Goal: Information Seeking & Learning: Learn about a topic

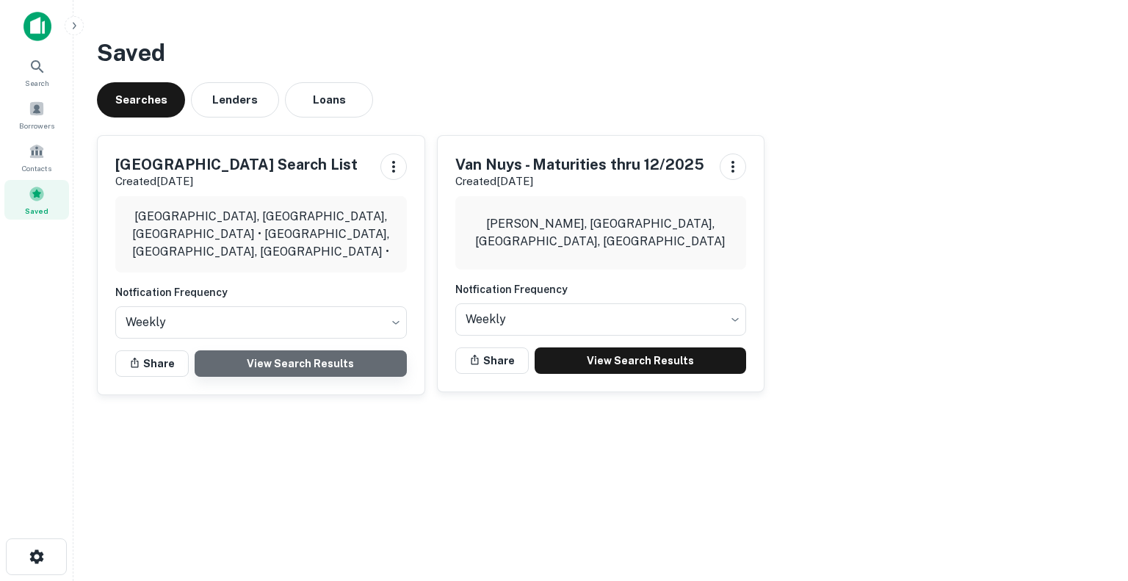
click at [306, 358] on link "View Search Results" at bounding box center [301, 363] width 212 height 26
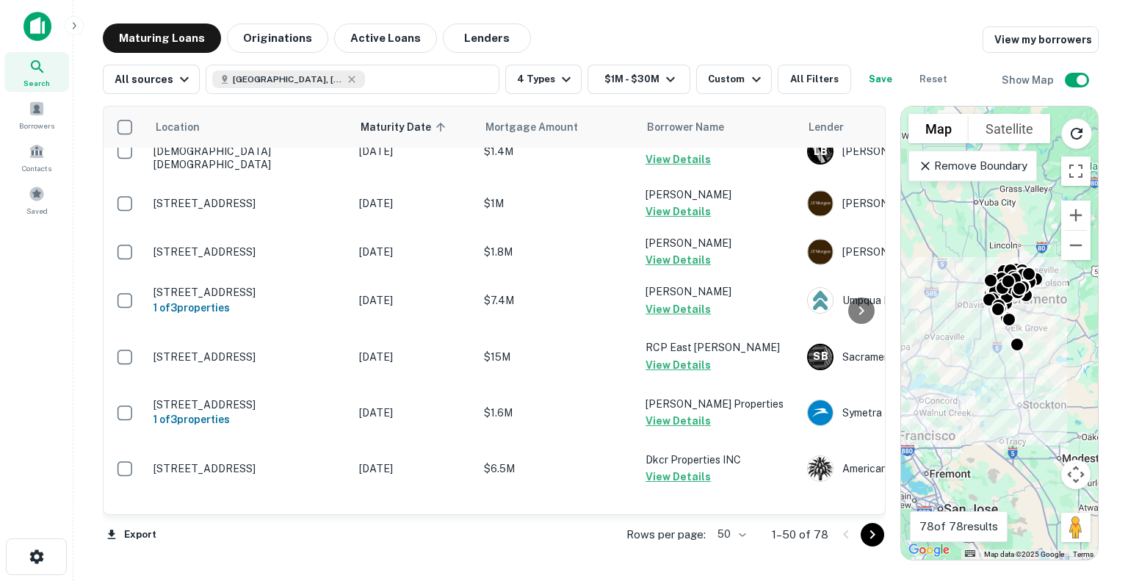
scroll to position [621, 0]
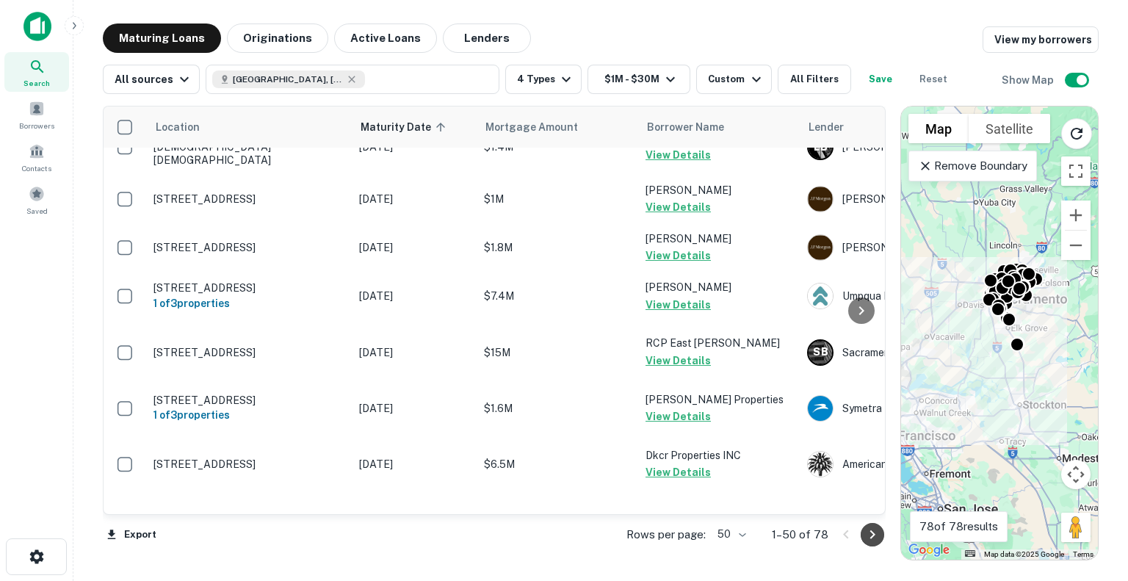
click at [881, 532] on icon "Go to next page" at bounding box center [873, 535] width 18 height 18
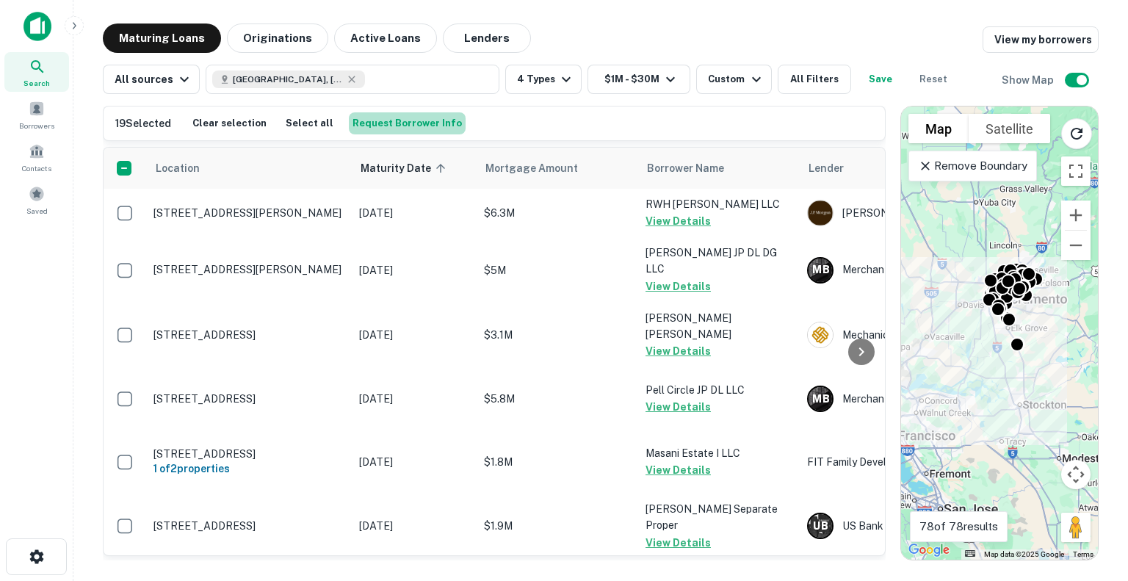
click at [411, 125] on button "Request Borrower Info" at bounding box center [407, 123] width 117 height 22
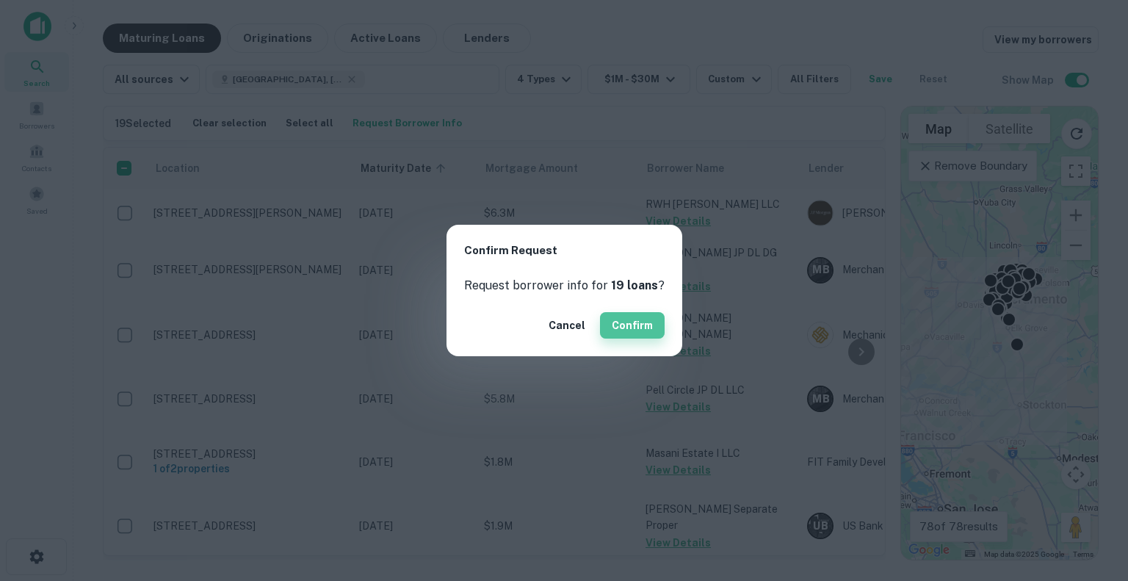
click at [640, 322] on button "Confirm" at bounding box center [632, 325] width 65 height 26
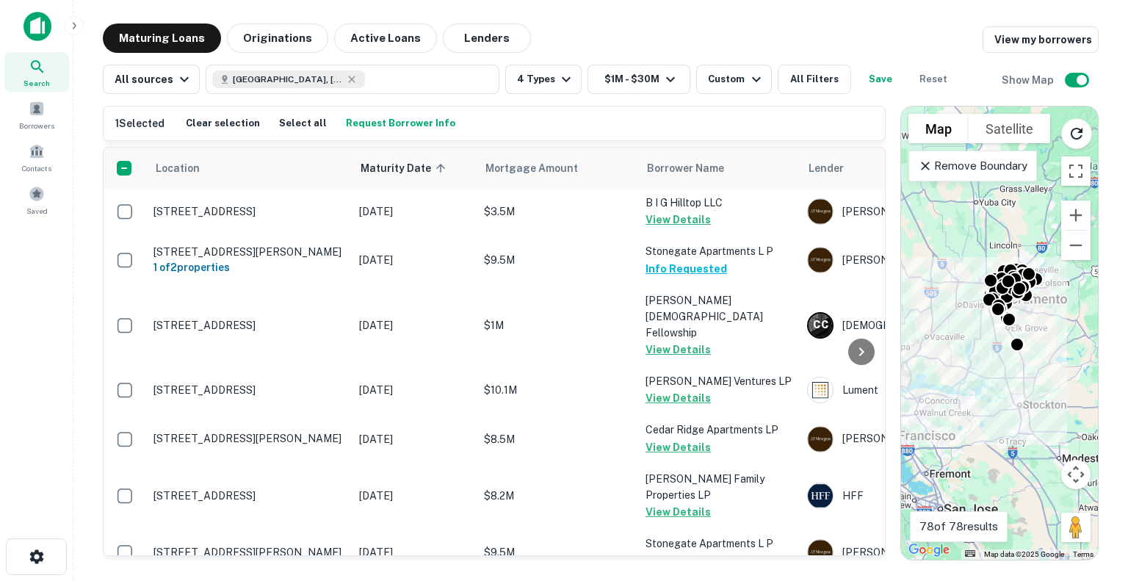
scroll to position [2413, 0]
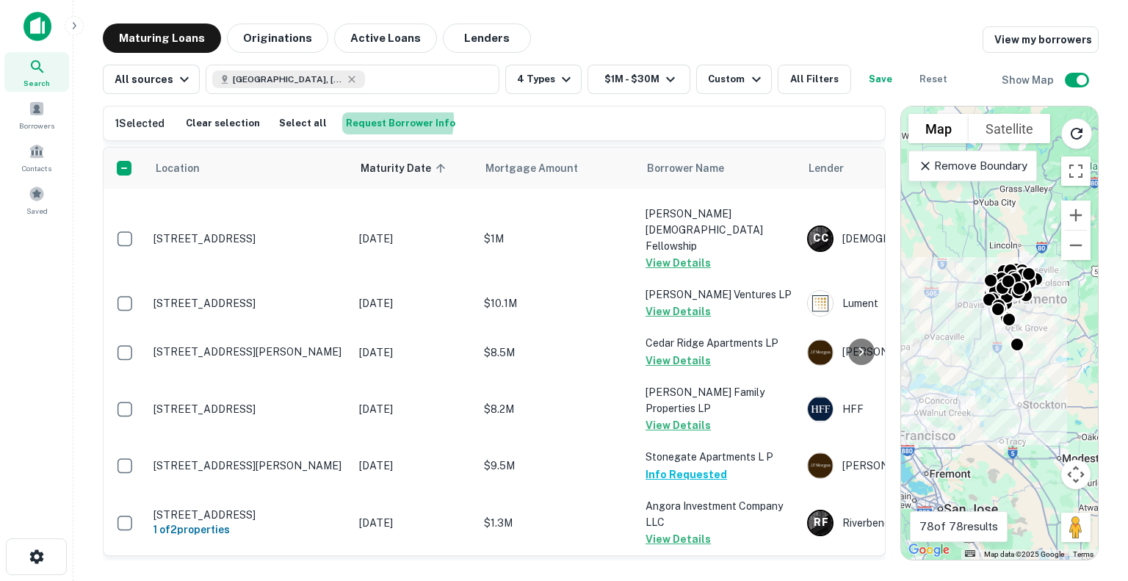
click at [365, 120] on button "Request Borrower Info" at bounding box center [400, 123] width 117 height 22
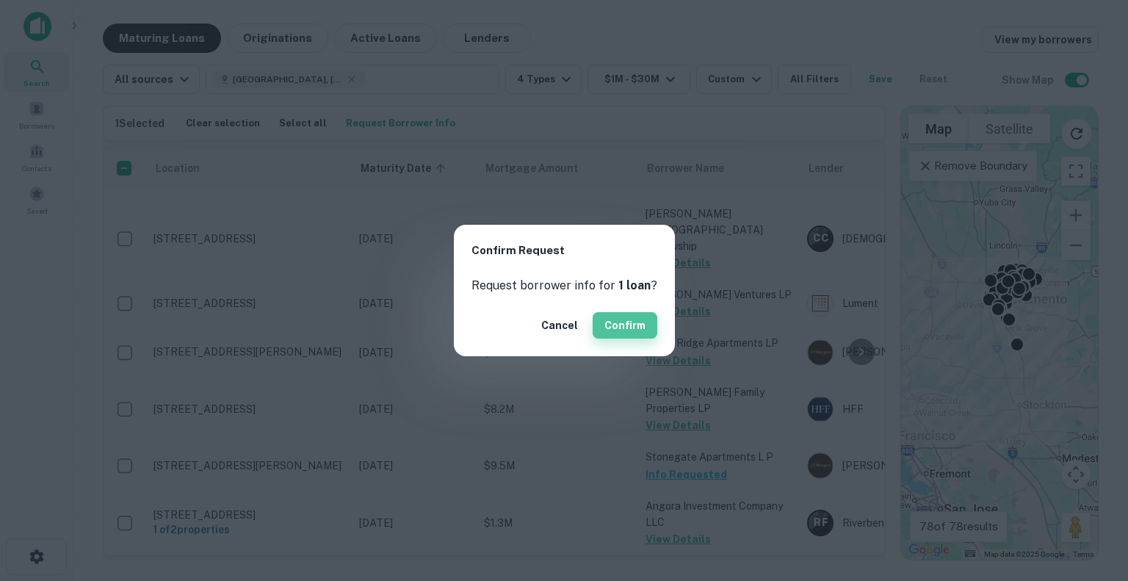
click at [609, 319] on button "Confirm" at bounding box center [625, 325] width 65 height 26
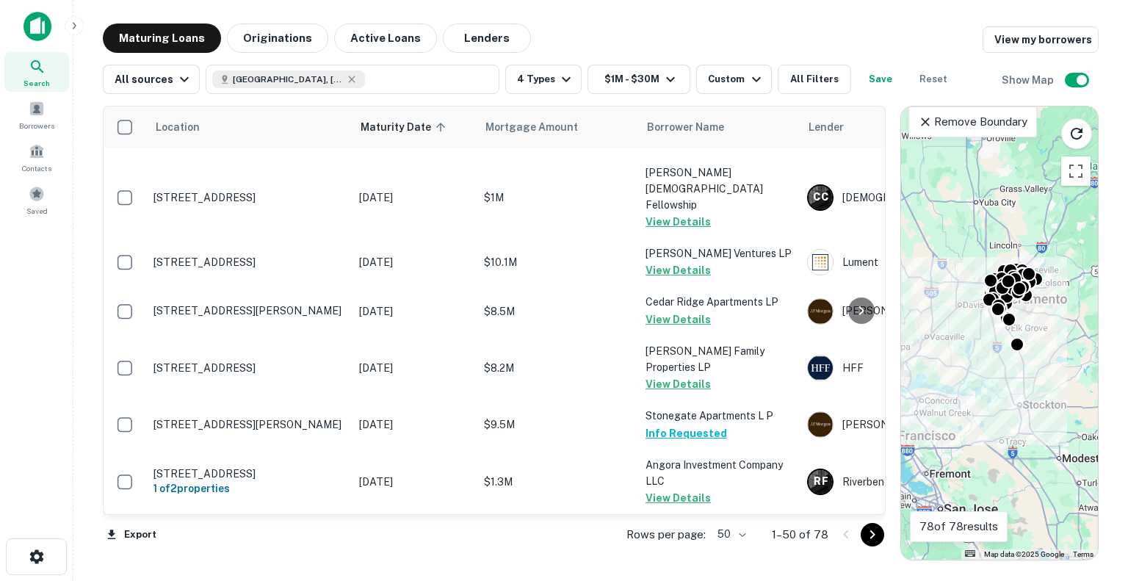
click at [46, 29] on img at bounding box center [38, 26] width 28 height 29
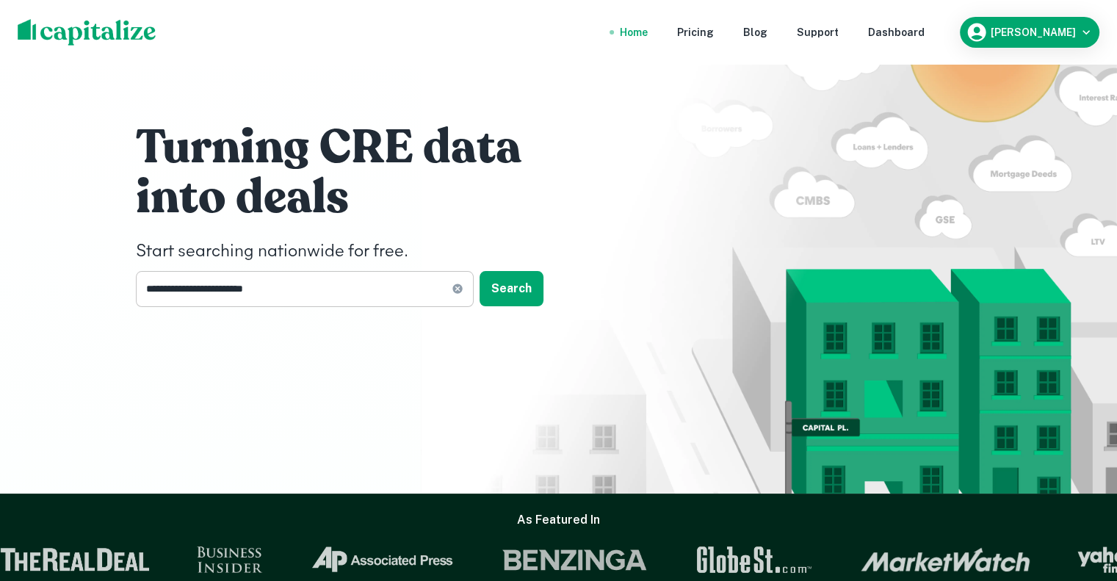
click at [329, 290] on input "**********" at bounding box center [294, 289] width 316 height 36
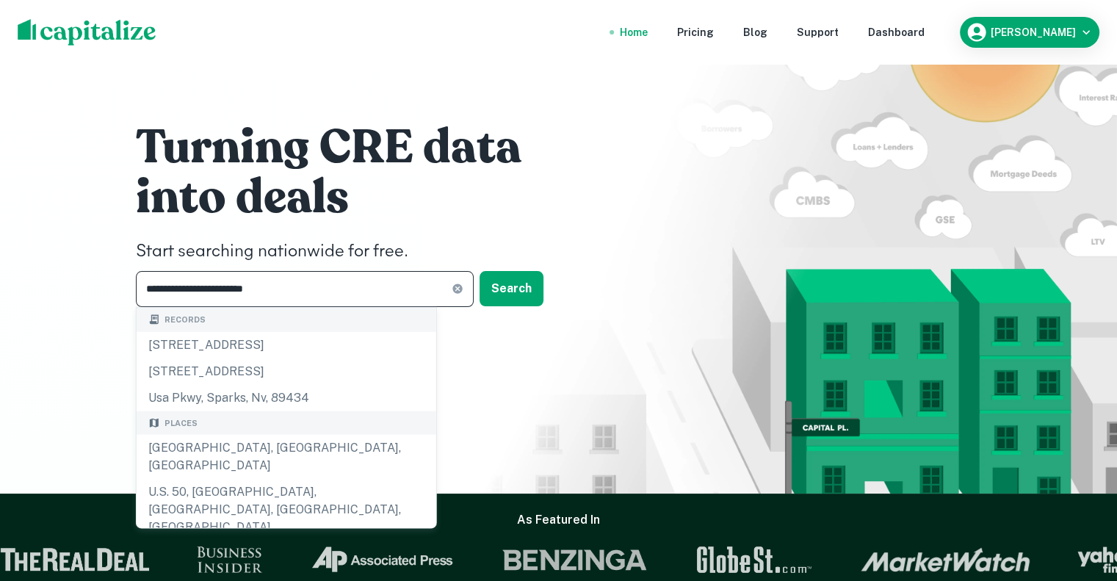
click at [329, 290] on input "**********" at bounding box center [294, 289] width 316 height 36
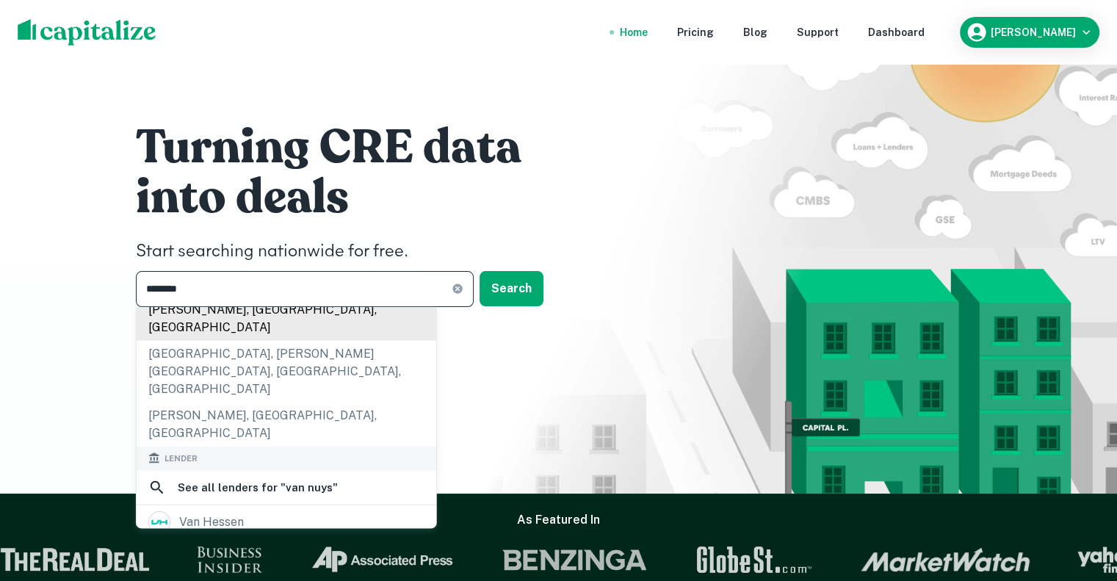
scroll to position [138, 0]
type input "********"
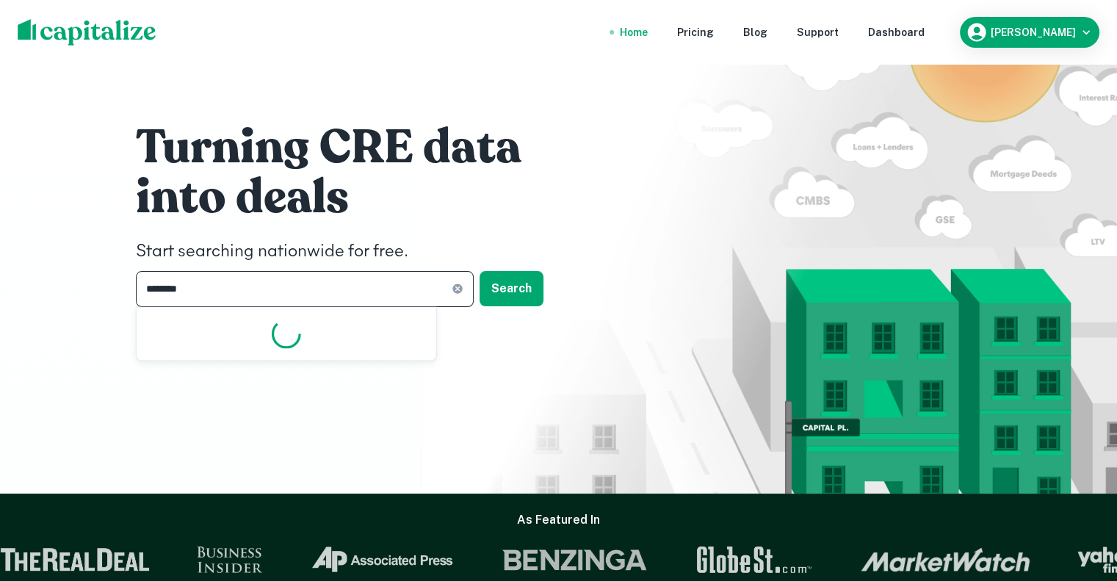
click at [284, 286] on input "********" at bounding box center [294, 289] width 316 height 36
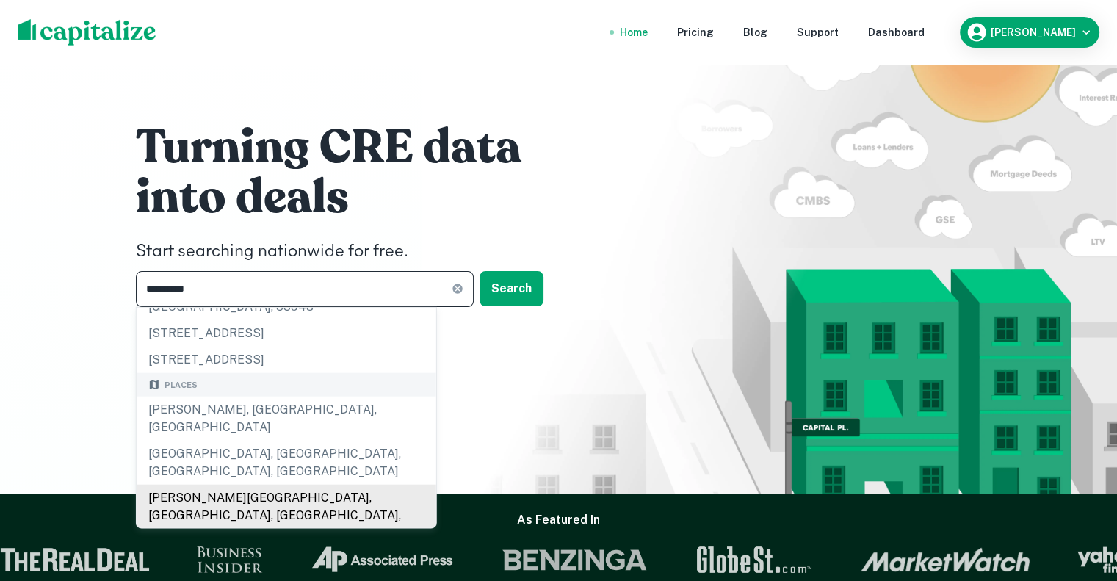
scroll to position [0, 0]
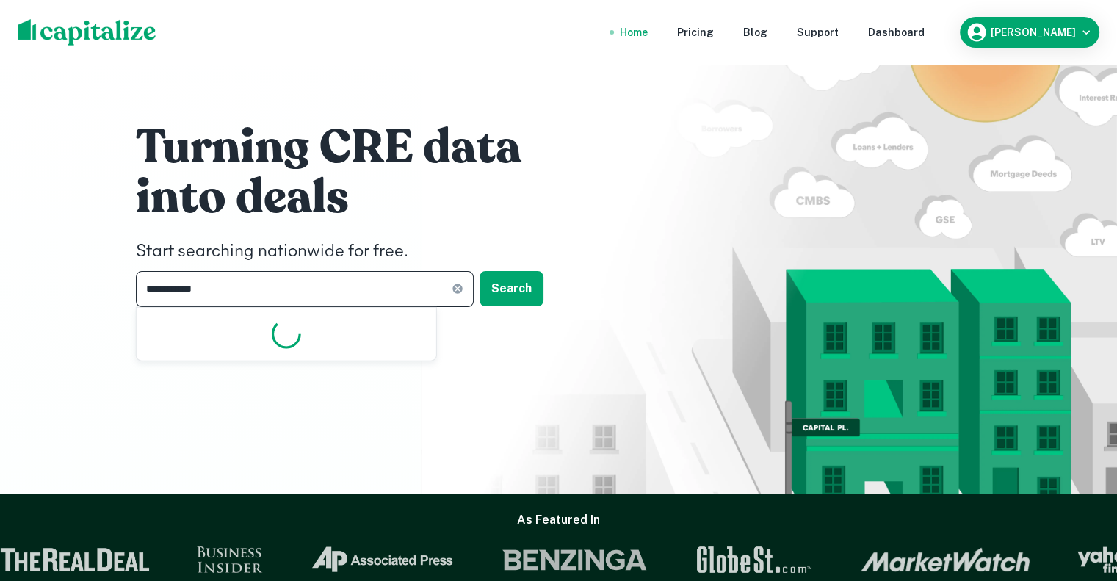
type input "**********"
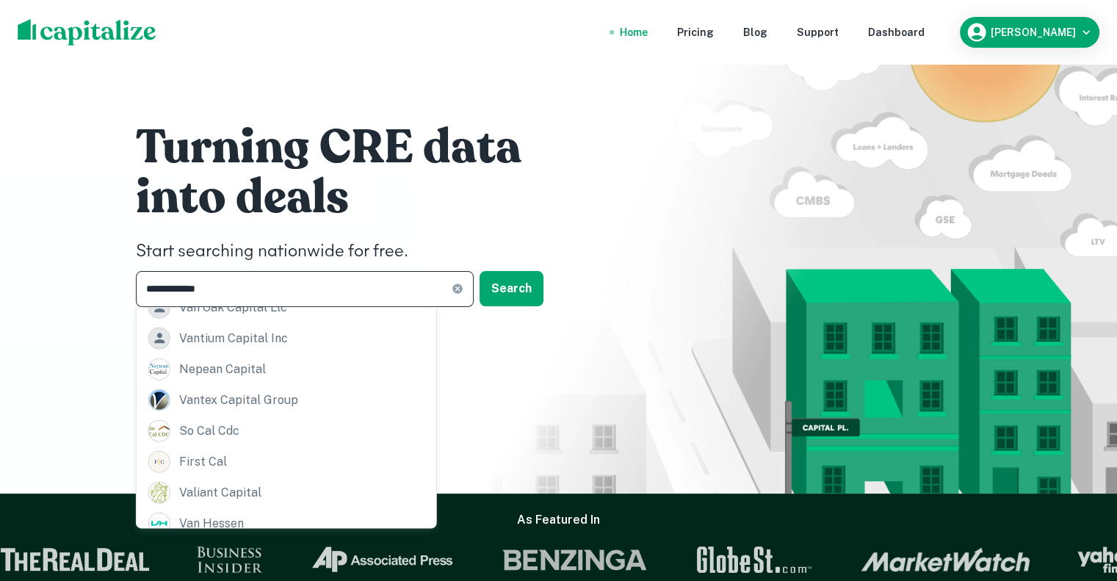
scroll to position [372, 0]
drag, startPoint x: 286, startPoint y: 293, endPoint x: 21, endPoint y: 280, distance: 266.2
click at [21, 280] on div "**********" at bounding box center [558, 247] width 1117 height 494
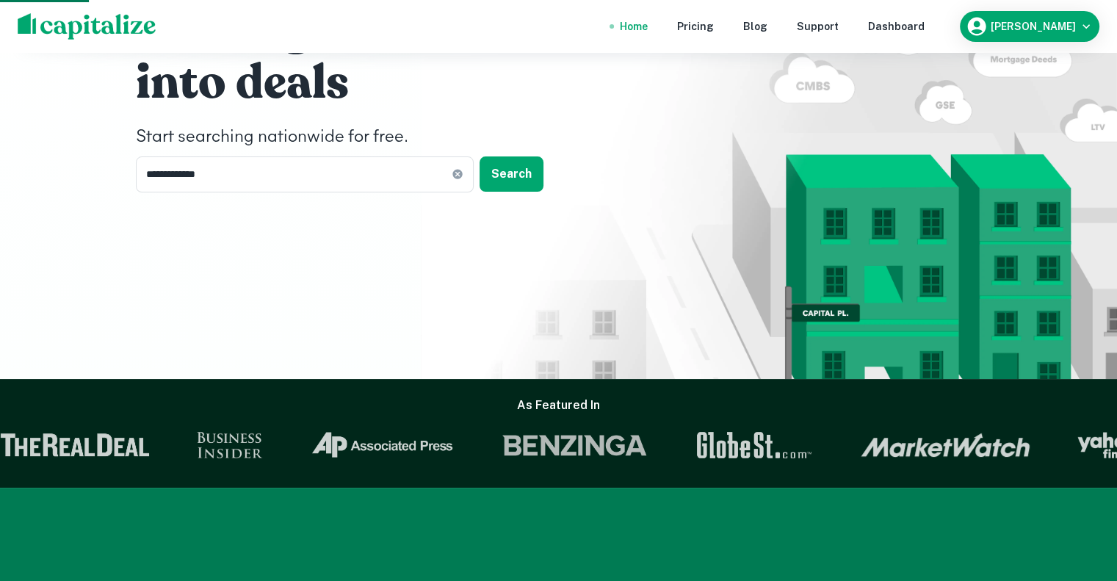
scroll to position [0, 0]
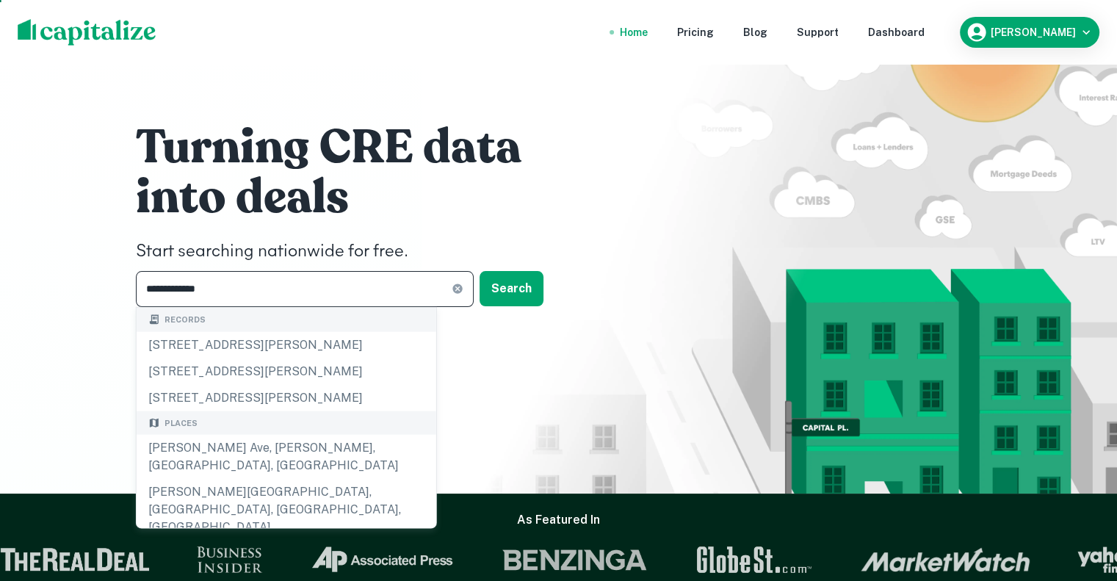
drag, startPoint x: 288, startPoint y: 294, endPoint x: 0, endPoint y: 287, distance: 288.0
click at [0, 287] on div "**********" at bounding box center [558, 247] width 1117 height 494
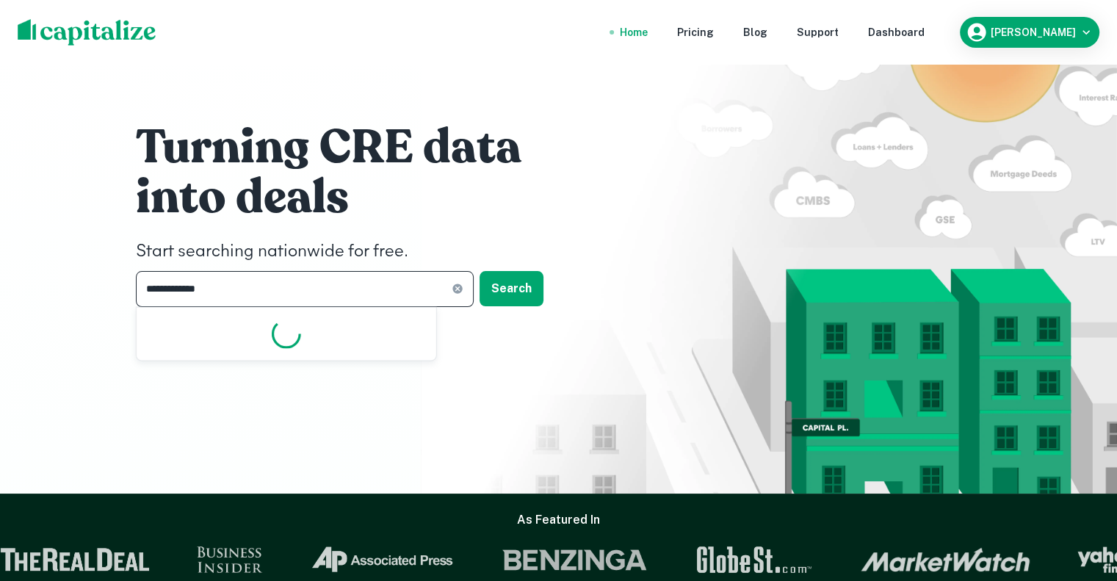
click at [184, 296] on input "**********" at bounding box center [294, 289] width 316 height 36
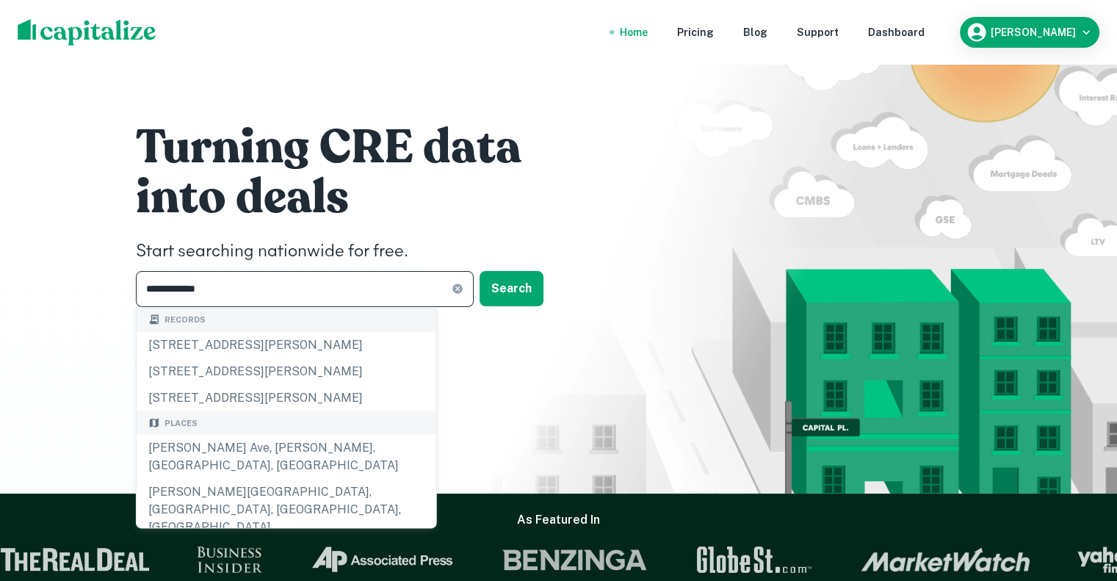
click at [184, 296] on input "**********" at bounding box center [294, 289] width 316 height 36
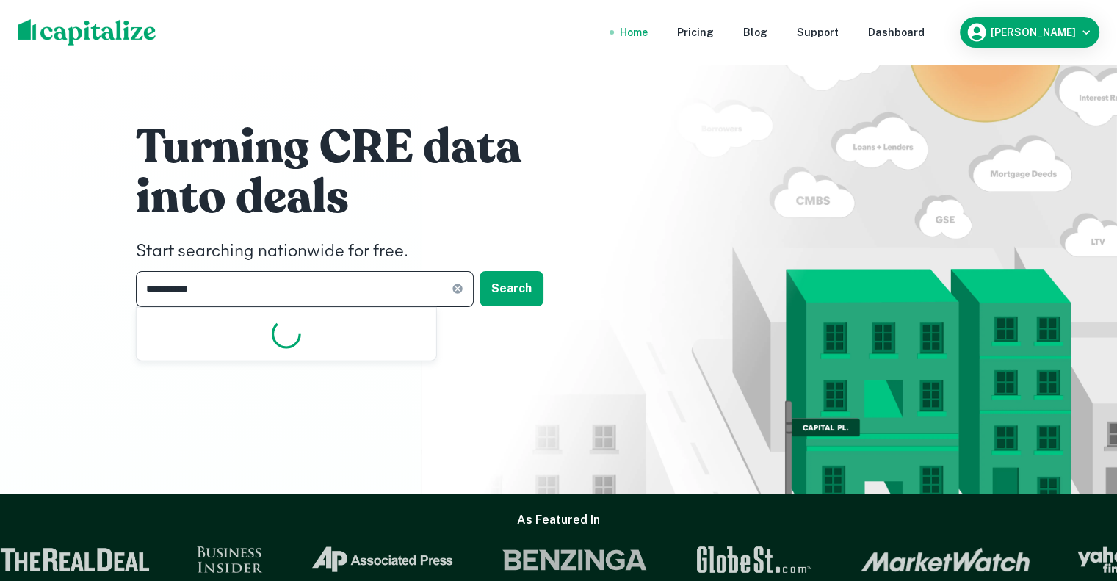
type input "**********"
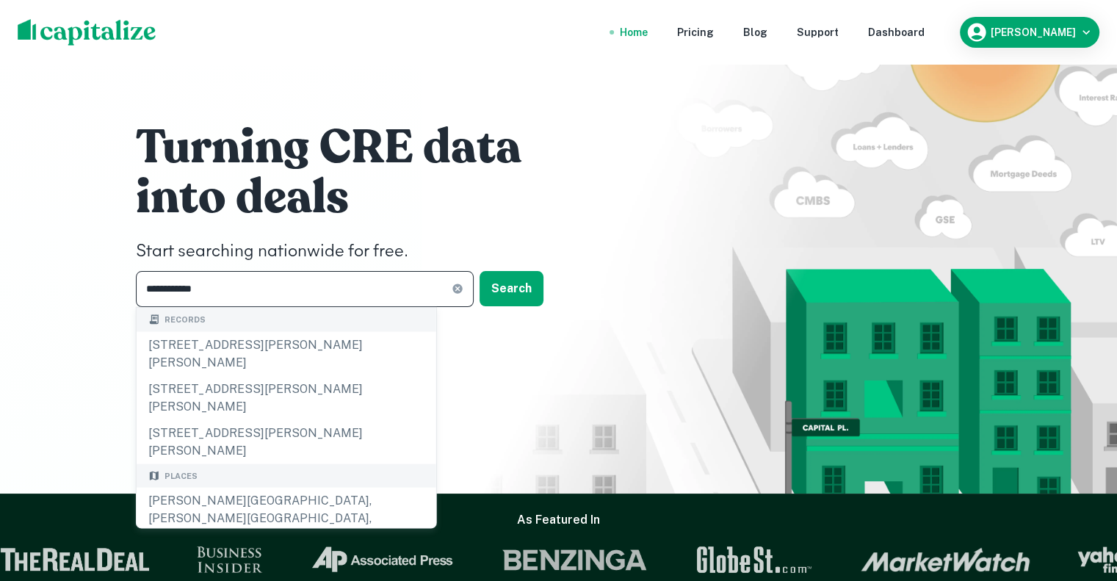
drag, startPoint x: 280, startPoint y: 297, endPoint x: 92, endPoint y: 287, distance: 188.3
click at [92, 287] on div "**********" at bounding box center [558, 247] width 1117 height 494
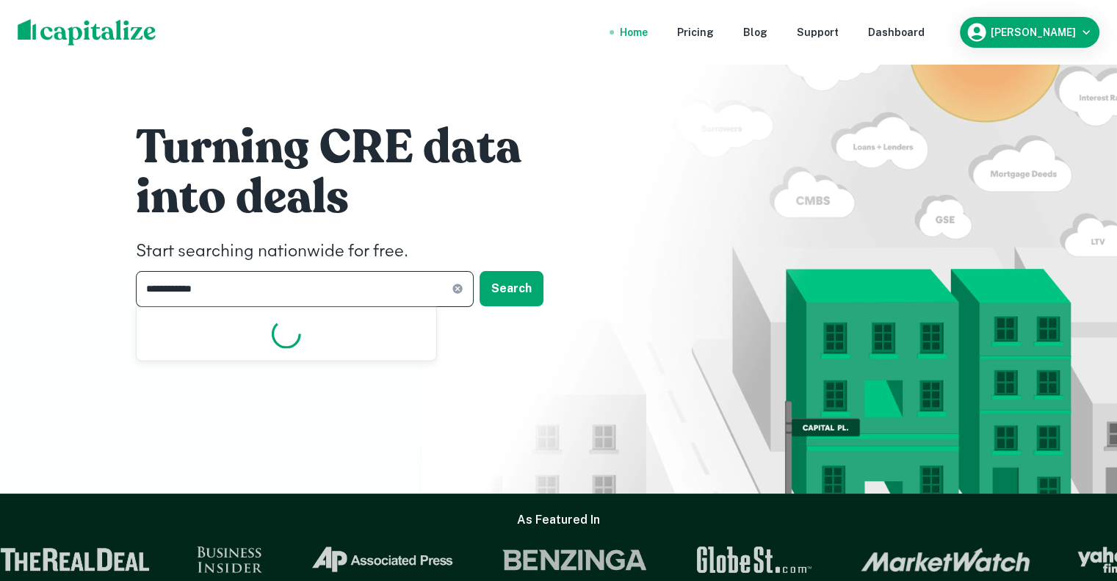
click at [176, 287] on input "**********" at bounding box center [294, 289] width 316 height 36
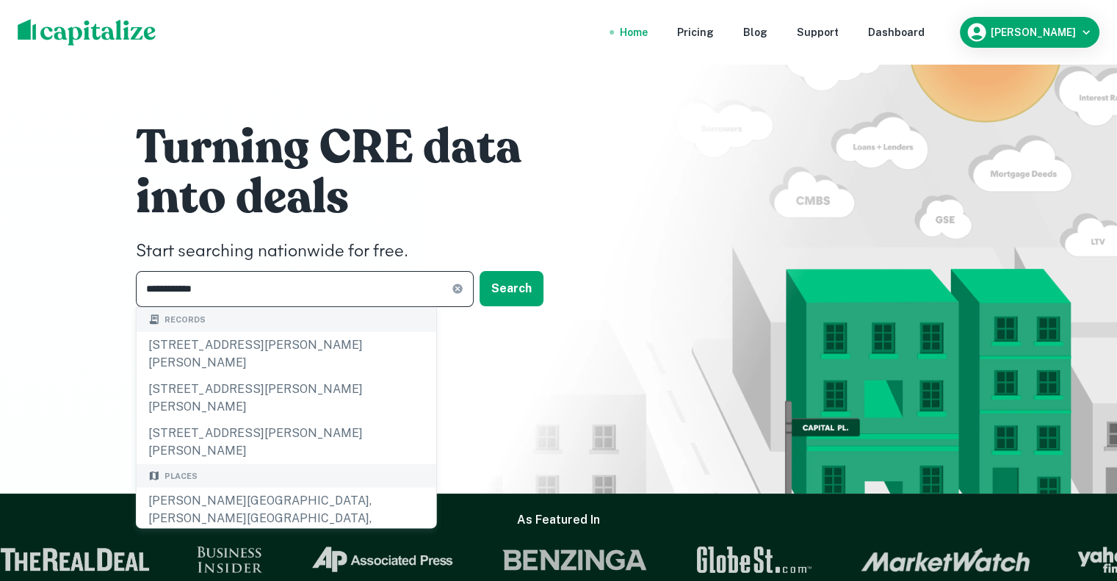
click at [176, 287] on input "**********" at bounding box center [294, 289] width 316 height 36
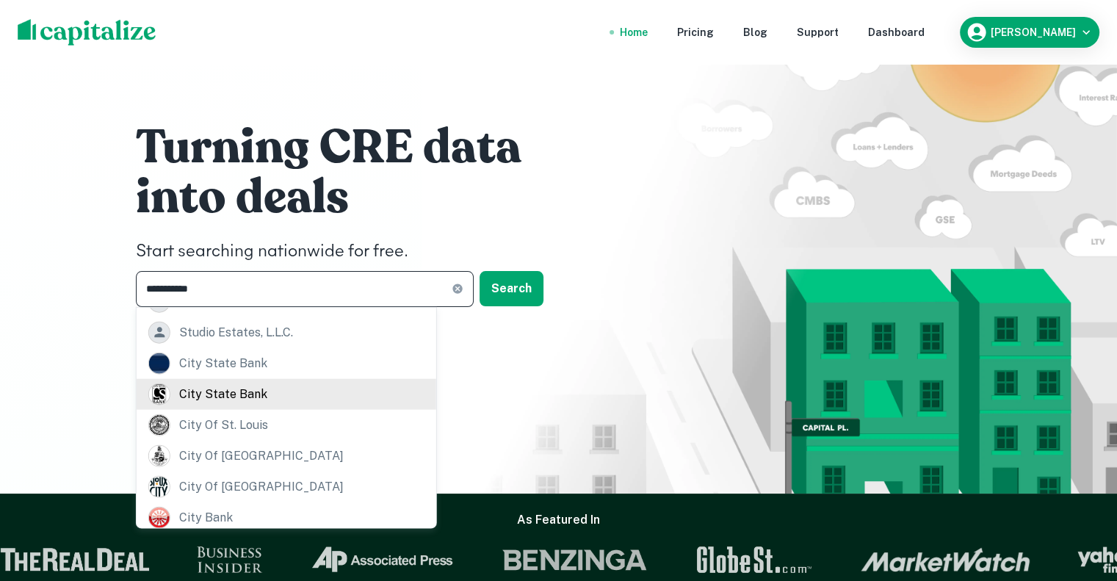
scroll to position [327, 0]
click at [256, 284] on input "**********" at bounding box center [294, 289] width 316 height 36
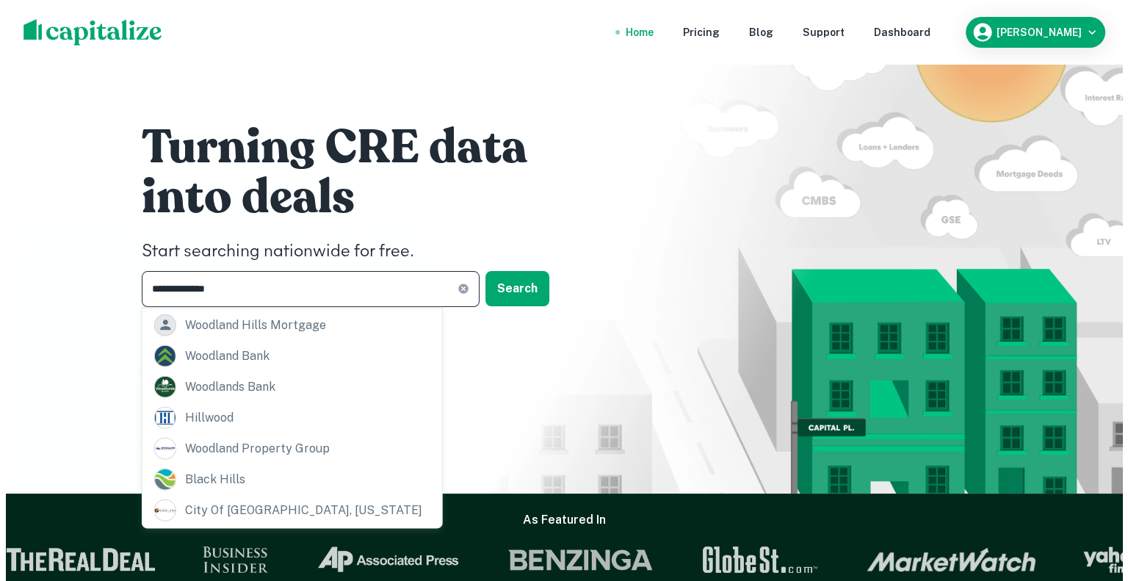
scroll to position [328, 0]
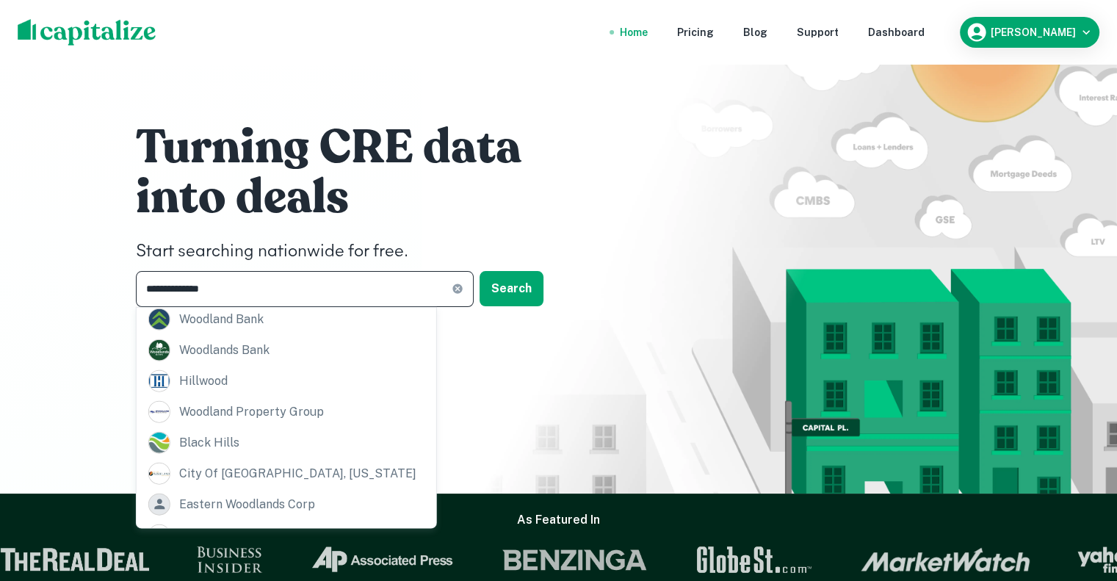
type input "**********"
click at [332, 214] on h1 "into deals" at bounding box center [356, 197] width 441 height 59
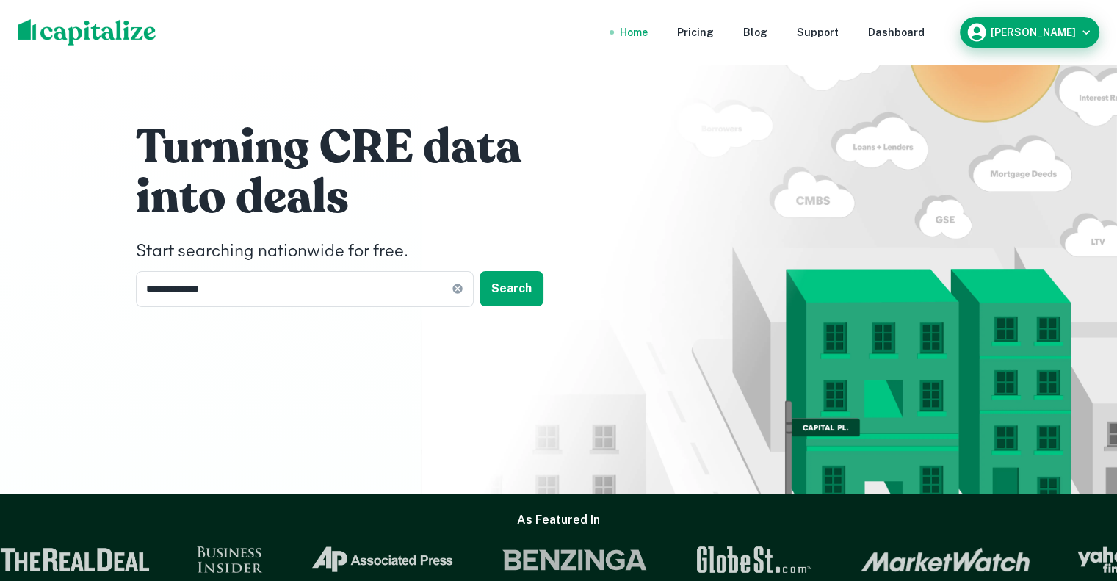
click at [1046, 18] on button "[PERSON_NAME]" at bounding box center [1030, 32] width 140 height 31
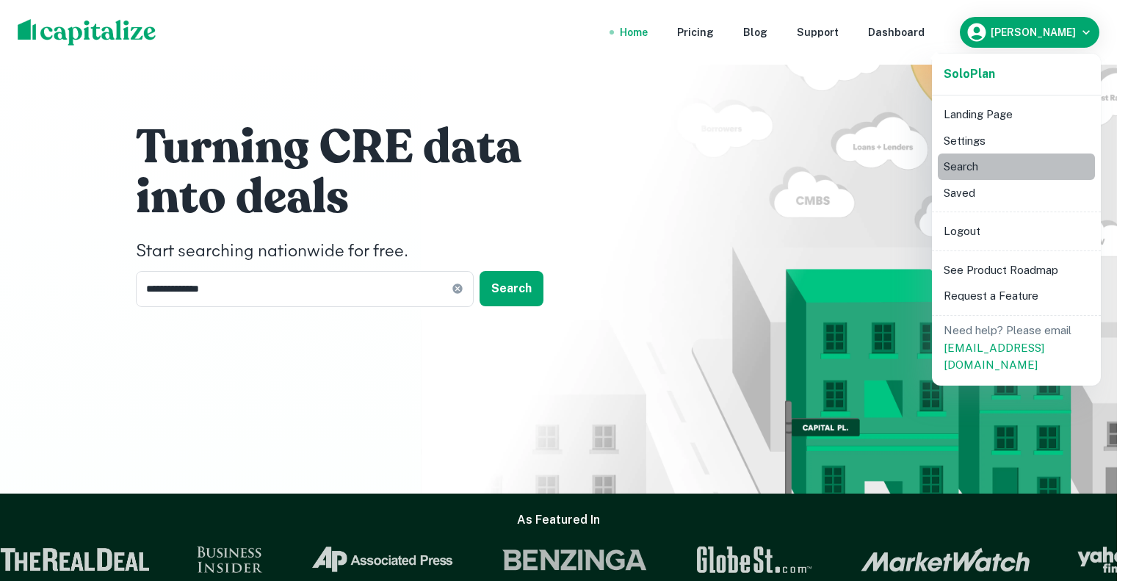
click at [972, 163] on li "Search" at bounding box center [1016, 166] width 157 height 26
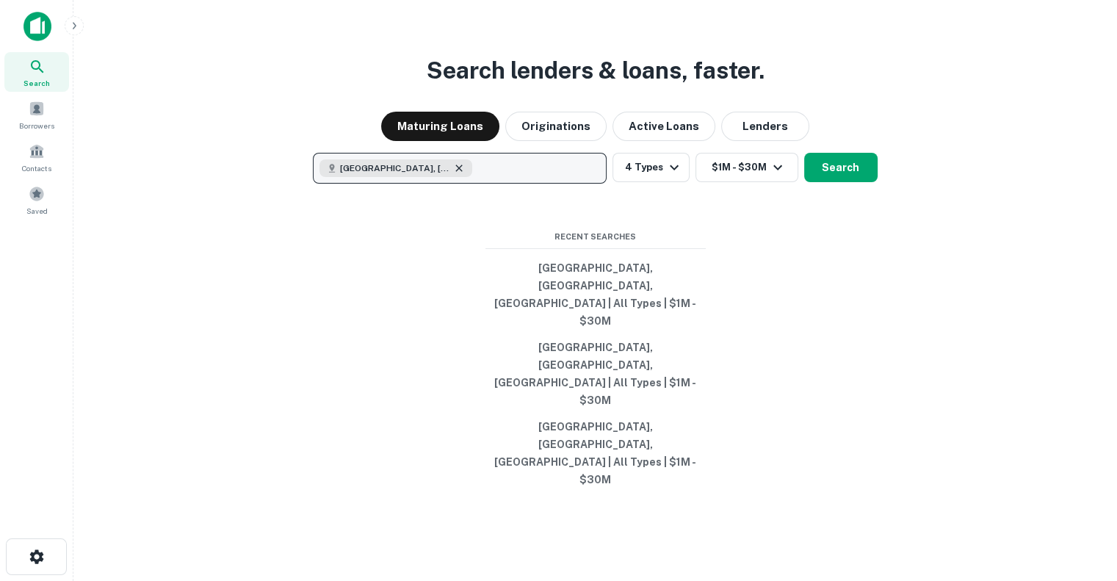
click at [463, 174] on icon "button" at bounding box center [459, 168] width 12 height 12
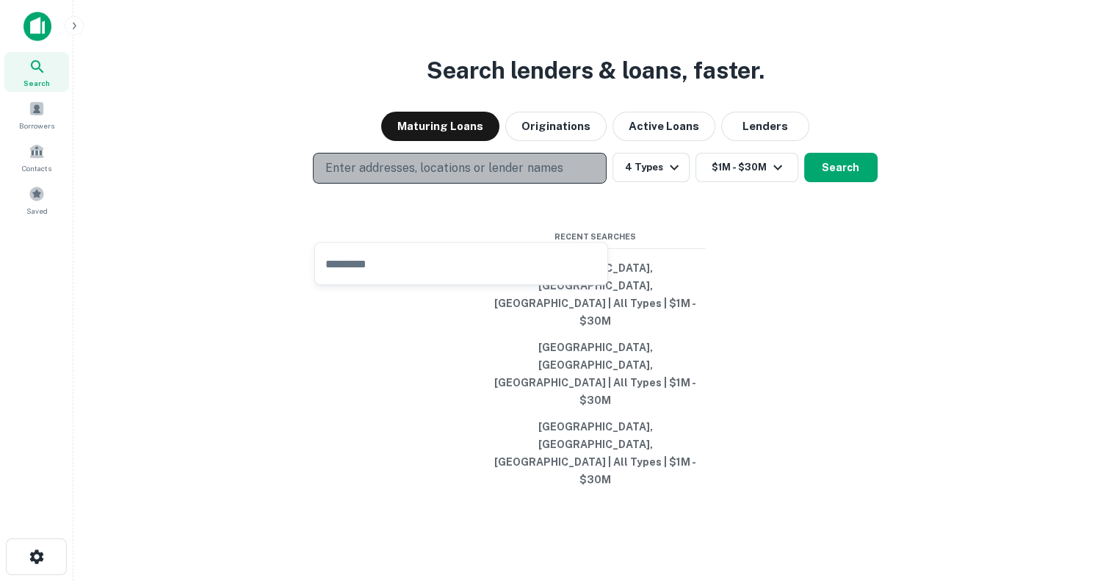
click at [463, 177] on p "Enter addresses, locations or lender names" at bounding box center [443, 168] width 237 height 18
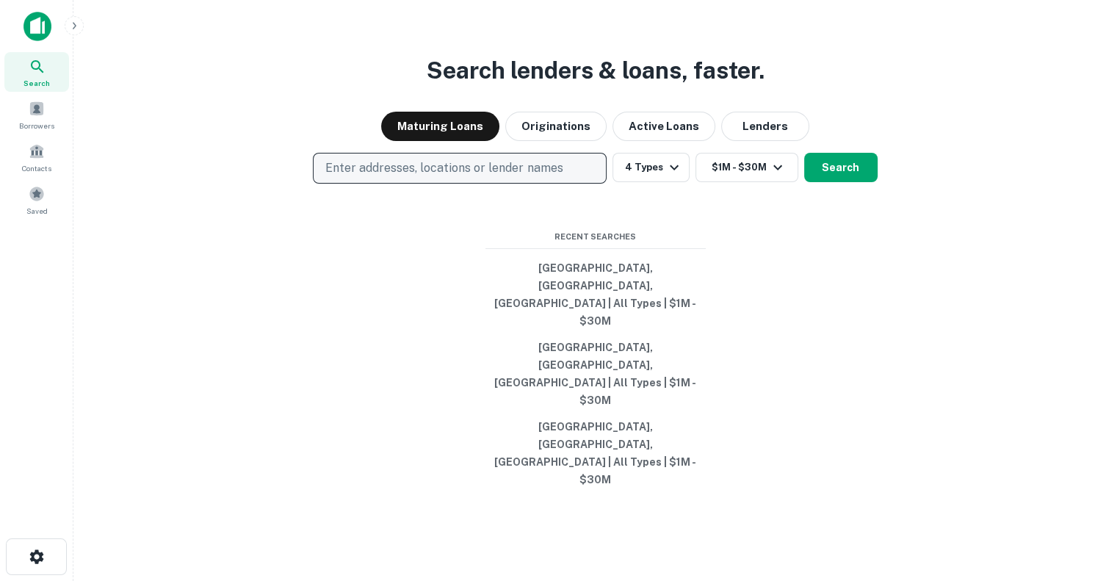
click at [313, 153] on button "Enter addresses, locations or lender names" at bounding box center [460, 168] width 294 height 31
type input "*"
type input "********"
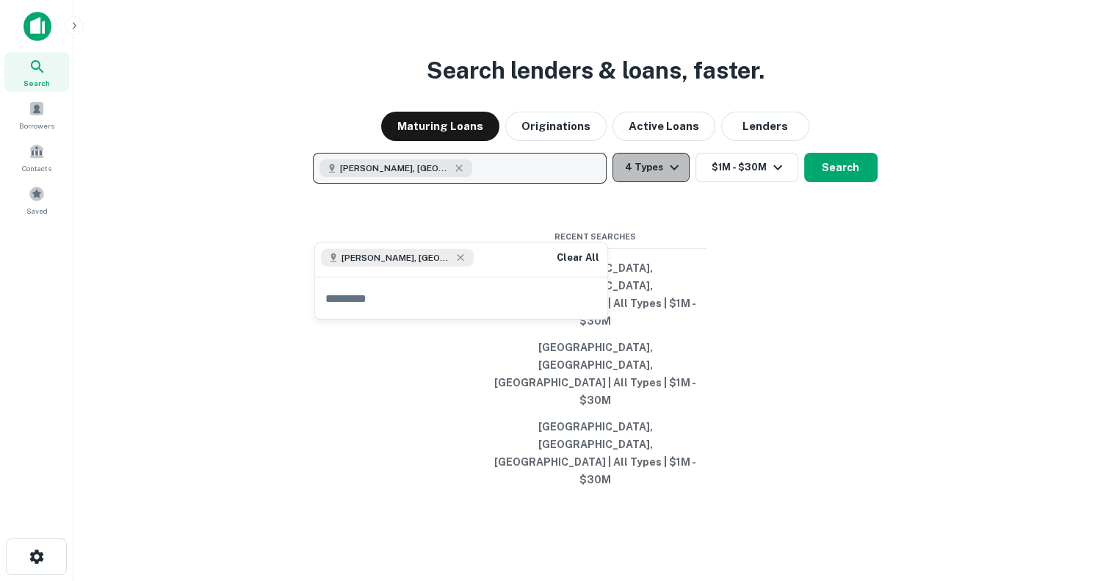
click at [673, 176] on icon "button" at bounding box center [674, 168] width 18 height 18
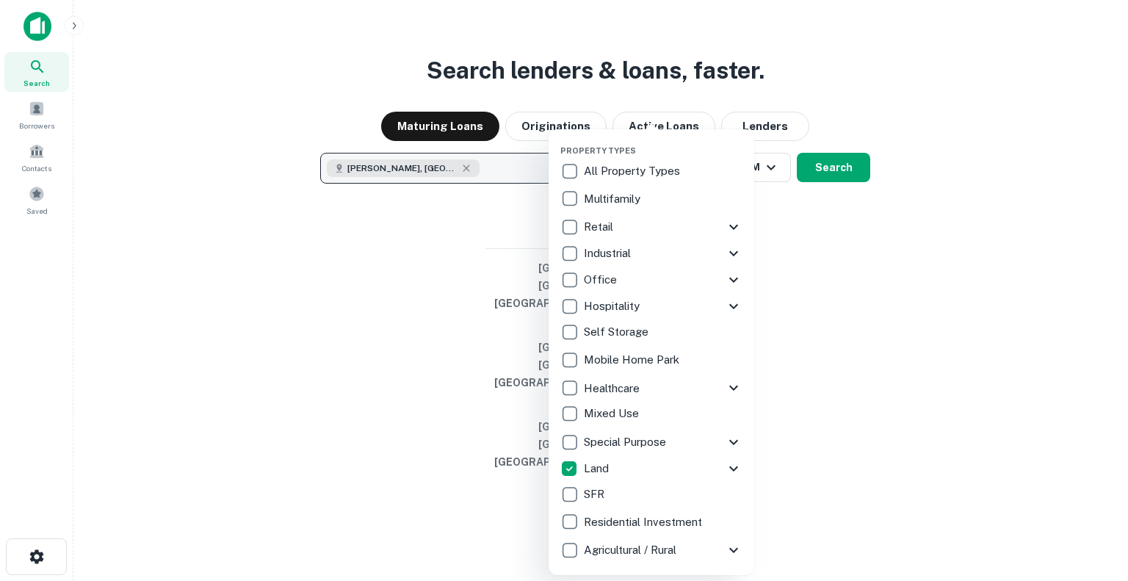
click at [849, 334] on div at bounding box center [564, 290] width 1128 height 581
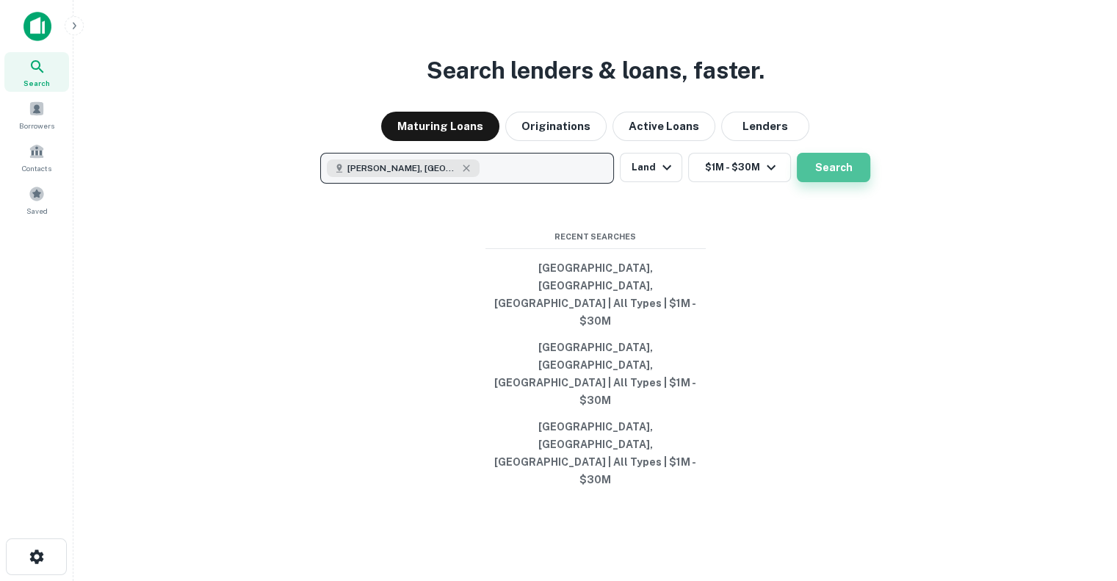
click at [831, 182] on button "Search" at bounding box center [833, 167] width 73 height 29
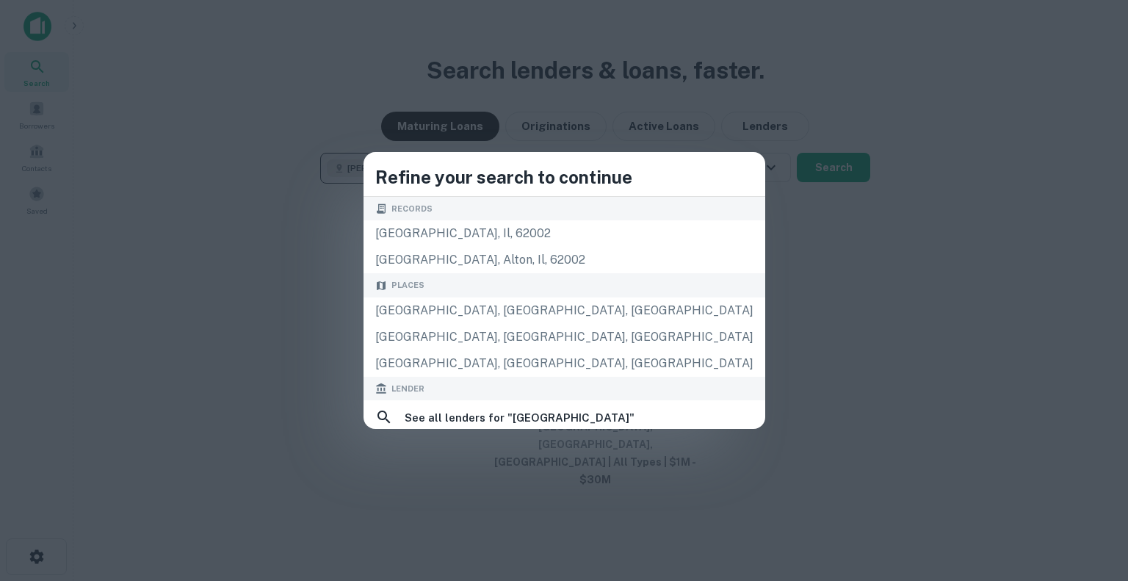
click at [351, 325] on div "Refine your search to continue Records [GEOGRAPHIC_DATA][STREET_ADDRESS] Places…" at bounding box center [564, 290] width 1128 height 581
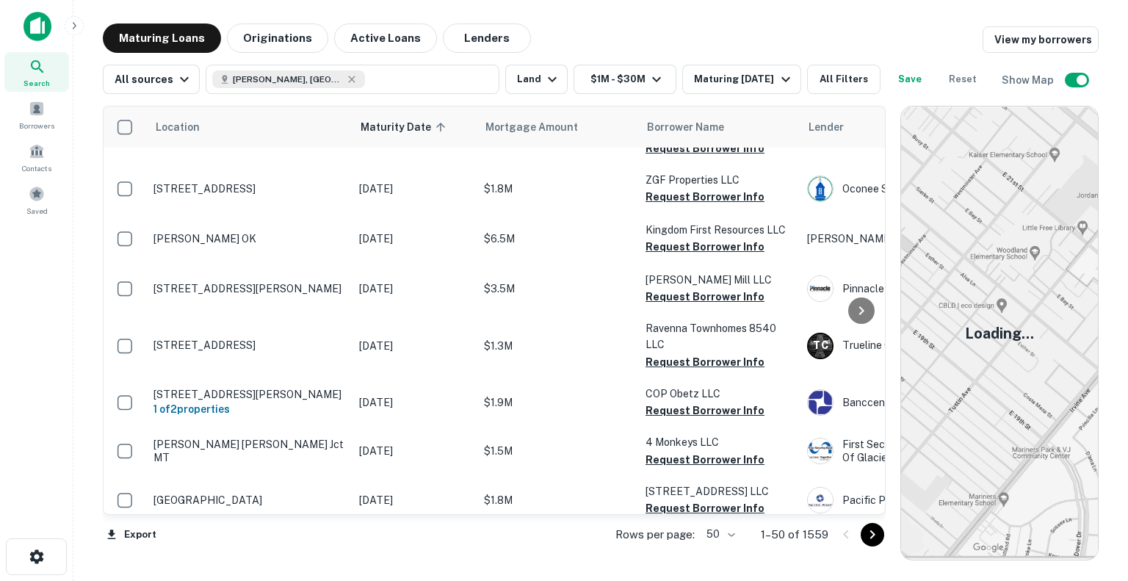
scroll to position [2413, 0]
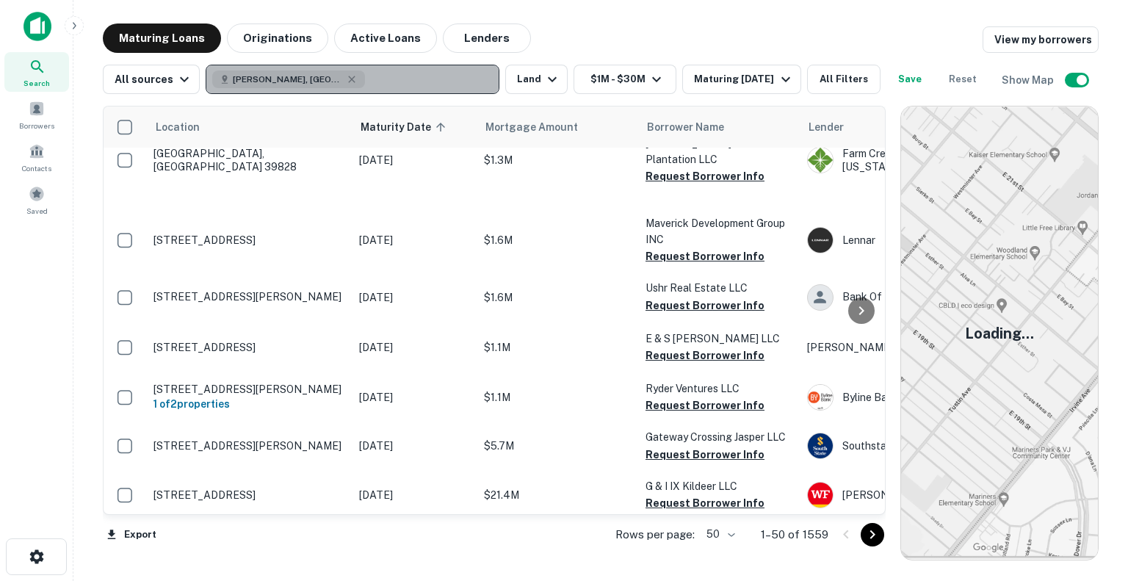
click at [407, 84] on button "[PERSON_NAME], [GEOGRAPHIC_DATA], [GEOGRAPHIC_DATA], [GEOGRAPHIC_DATA]" at bounding box center [353, 79] width 294 height 29
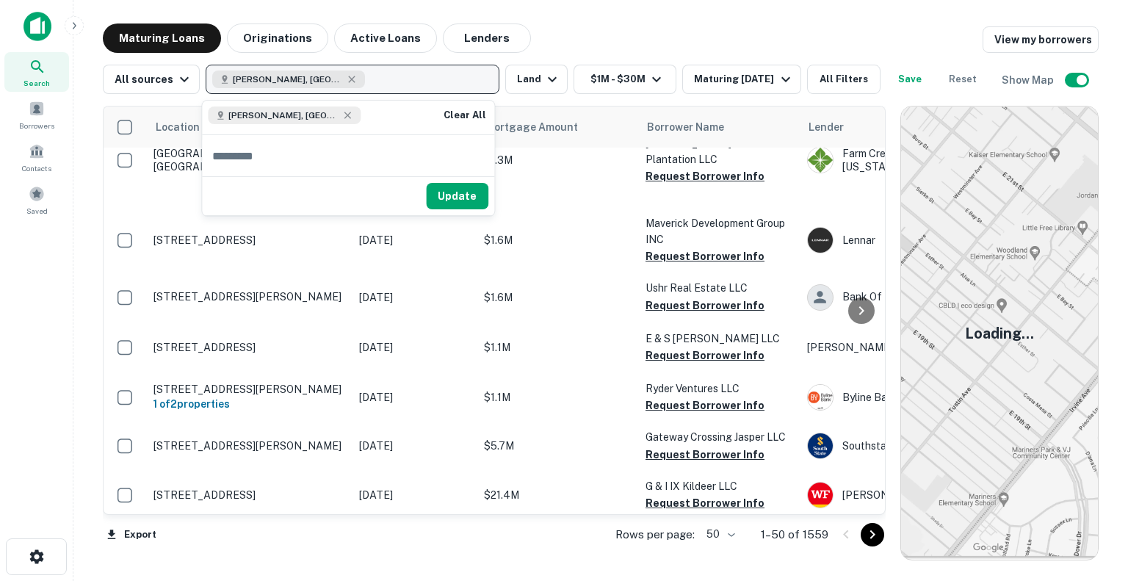
click at [355, 82] on div "[PERSON_NAME], [GEOGRAPHIC_DATA], [GEOGRAPHIC_DATA], [GEOGRAPHIC_DATA]" at bounding box center [288, 80] width 153 height 18
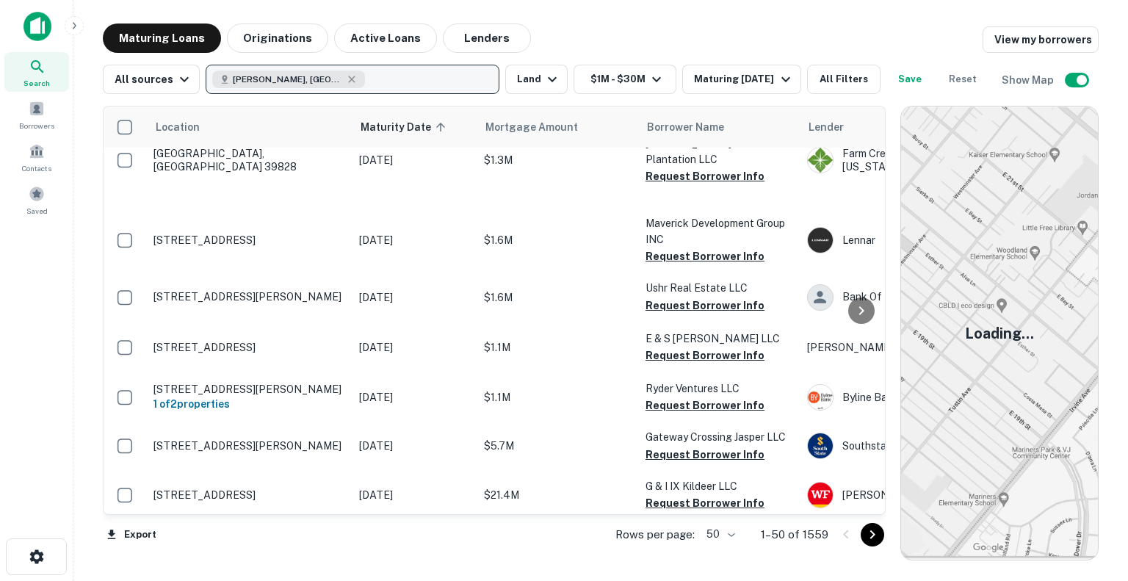
click at [355, 82] on div "[PERSON_NAME], [GEOGRAPHIC_DATA], [GEOGRAPHIC_DATA], [GEOGRAPHIC_DATA]" at bounding box center [288, 80] width 153 height 18
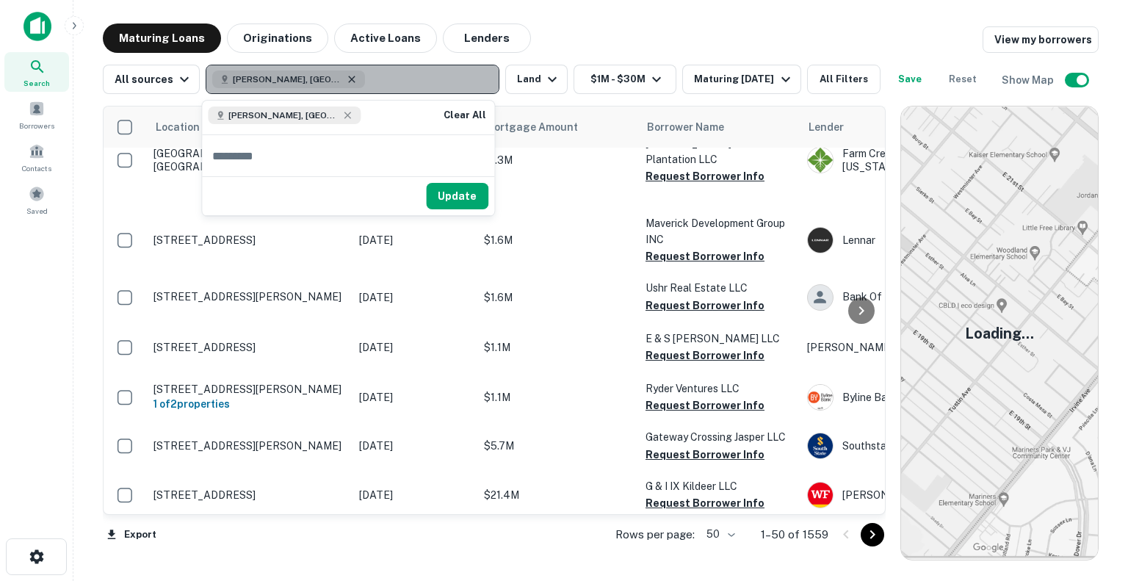
click at [347, 76] on icon "button" at bounding box center [352, 79] width 12 height 12
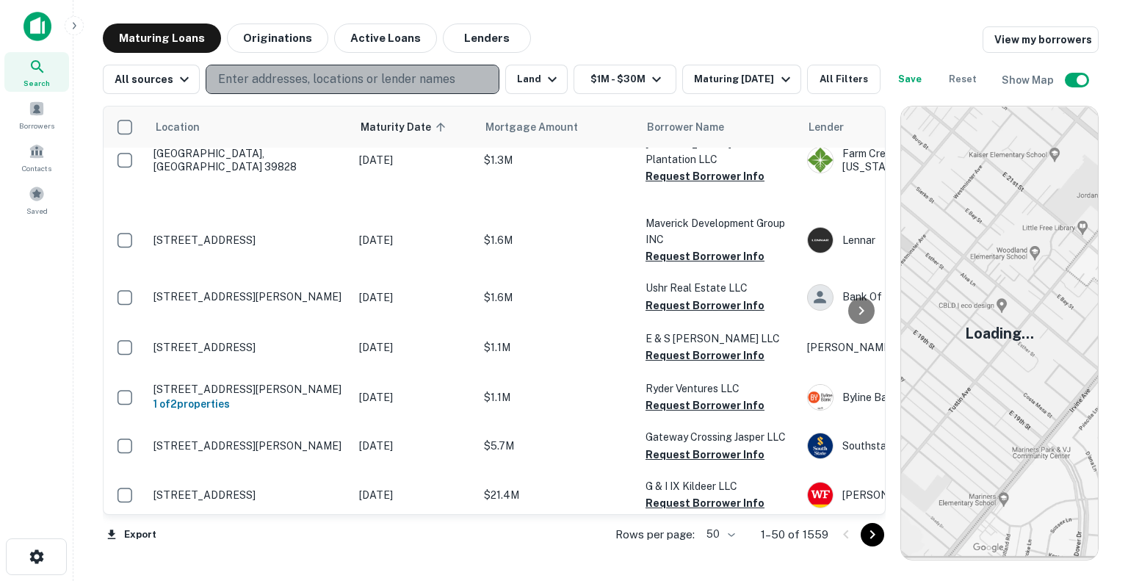
click at [347, 76] on p "Enter addresses, locations or lender names" at bounding box center [336, 80] width 237 height 18
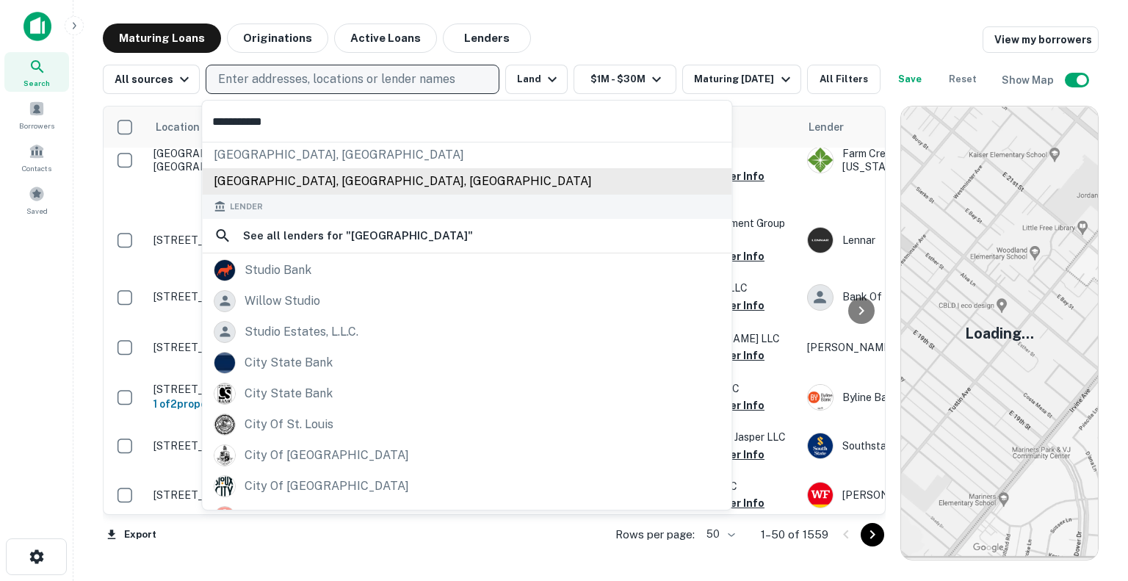
scroll to position [0, 0]
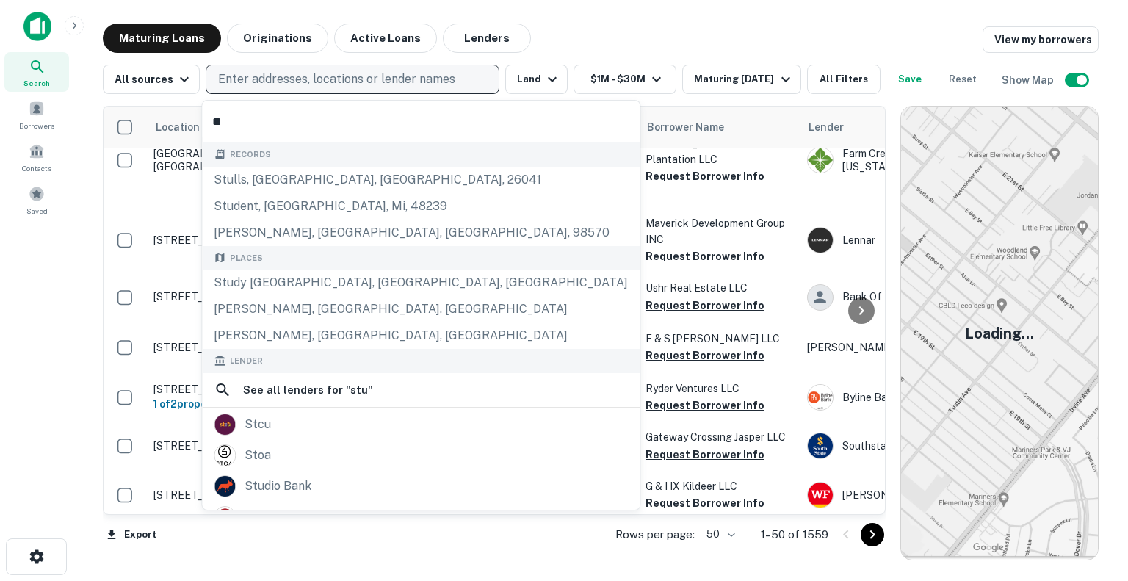
type input "*"
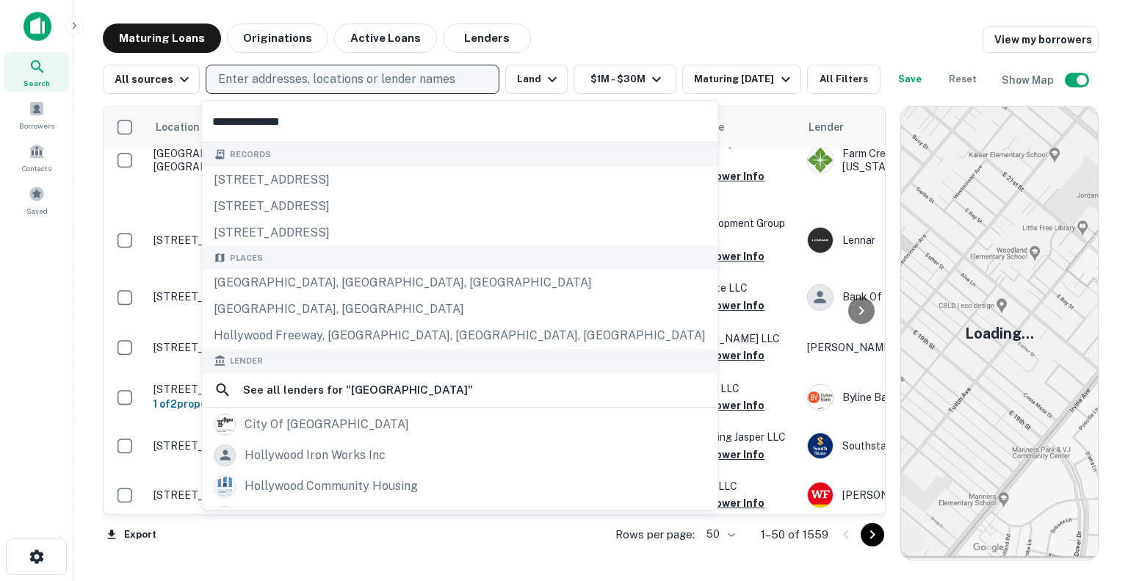
type input "**********"
click at [682, 10] on main "Maturing Loans Originations Active Loans Lenders View my borrowers All sources …" at bounding box center [600, 290] width 1055 height 581
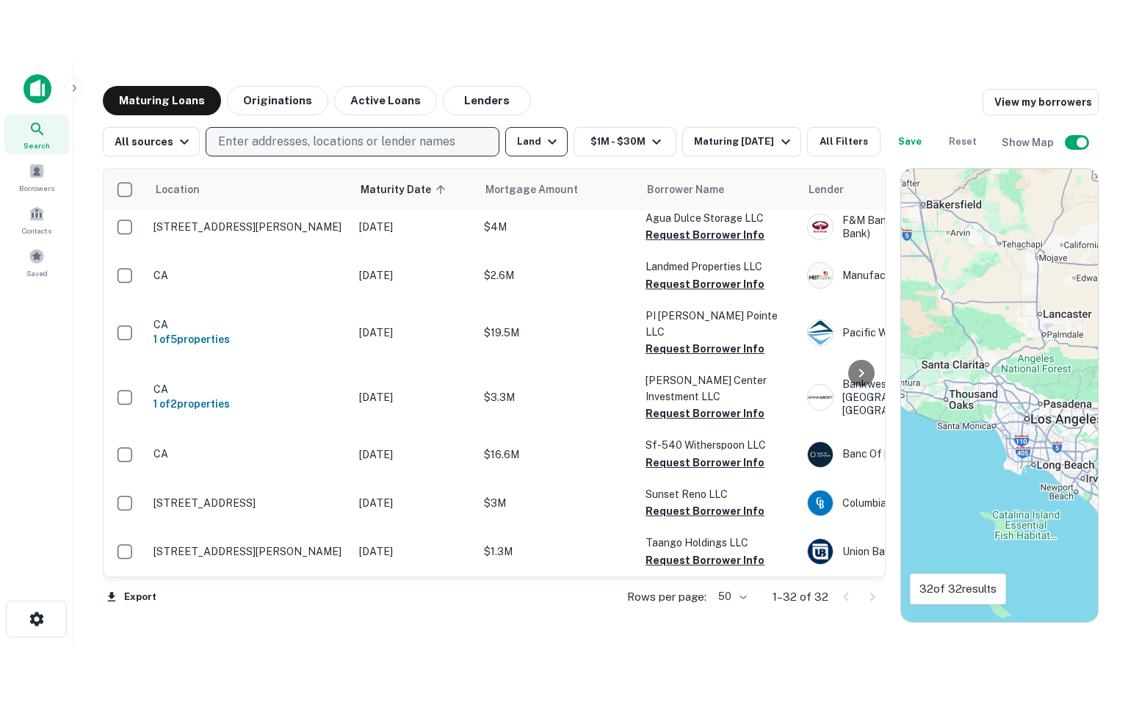
scroll to position [1329, 0]
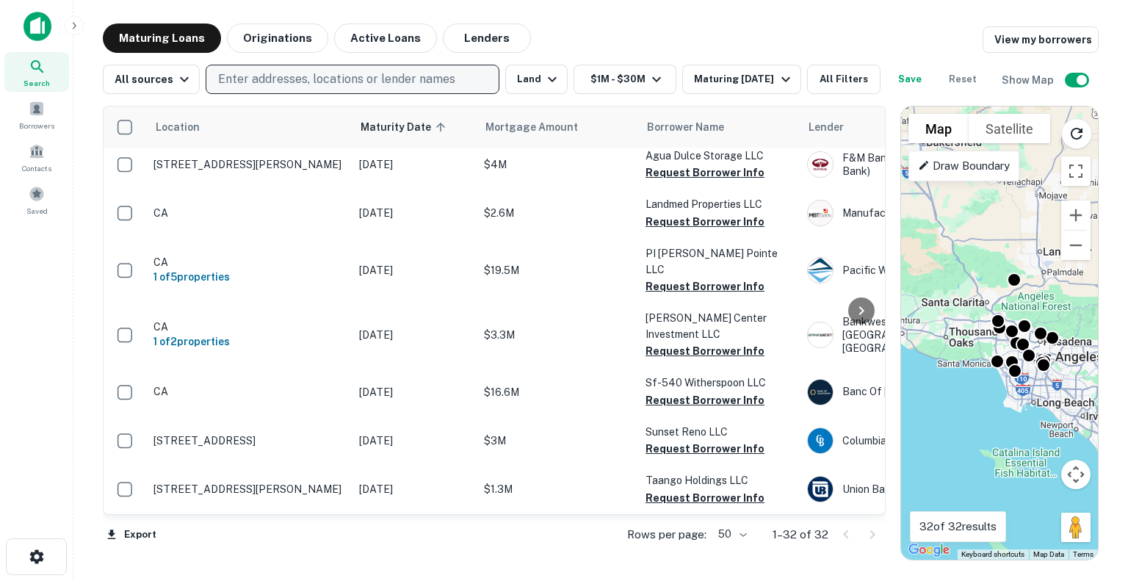
click at [964, 127] on div "Search This Area" at bounding box center [1002, 138] width 138 height 65
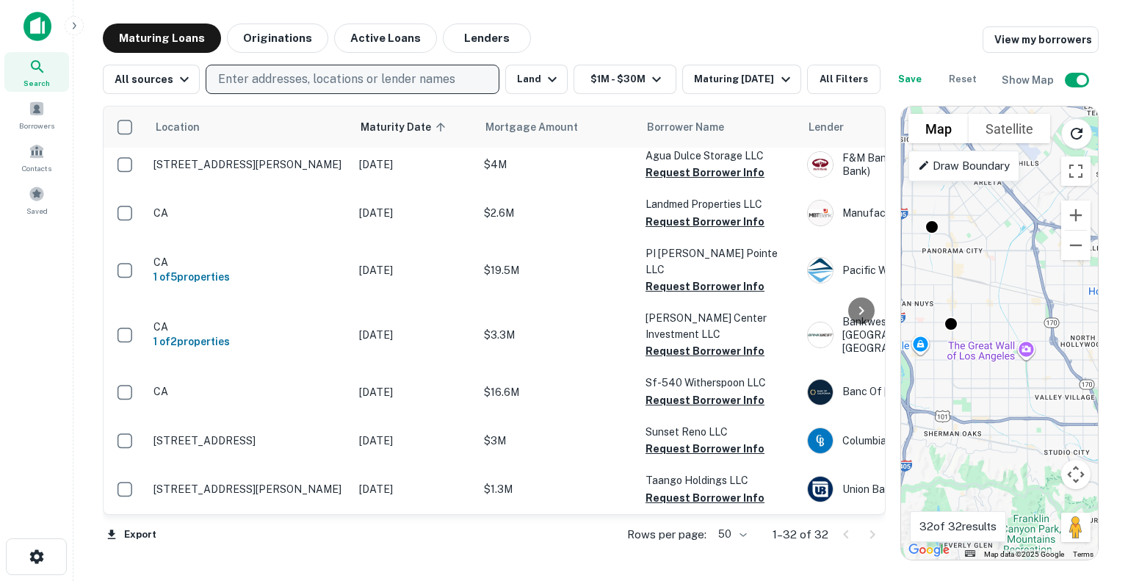
drag, startPoint x: 1046, startPoint y: 375, endPoint x: 1008, endPoint y: 340, distance: 51.5
click at [1008, 340] on div "To activate drag with keyboard, press Alt + Enter. Once in keyboard drag state,…" at bounding box center [999, 332] width 197 height 453
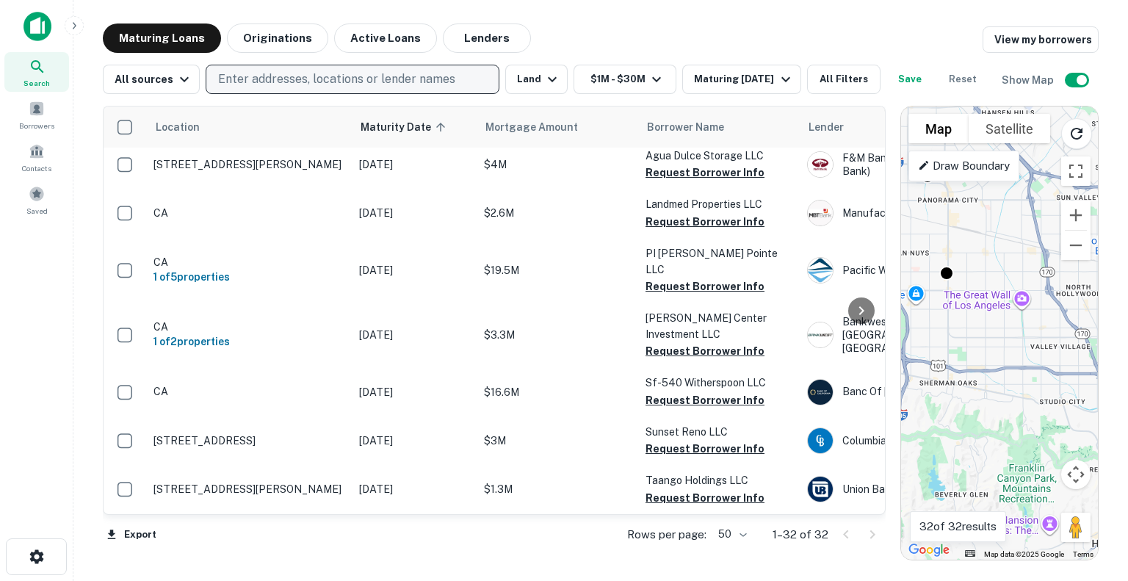
drag, startPoint x: 1008, startPoint y: 340, endPoint x: 1008, endPoint y: 285, distance: 55.1
click at [1008, 285] on div "To activate drag with keyboard, press Alt + Enter. Once in keyboard drag state,…" at bounding box center [999, 332] width 197 height 453
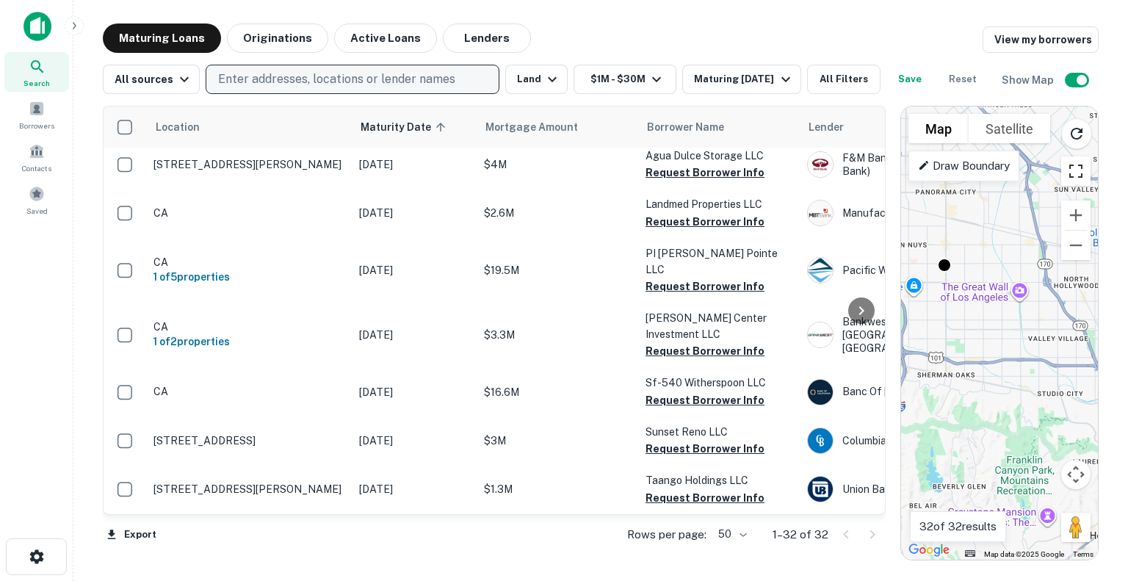
click at [1081, 165] on button "Toggle fullscreen view" at bounding box center [1075, 170] width 29 height 29
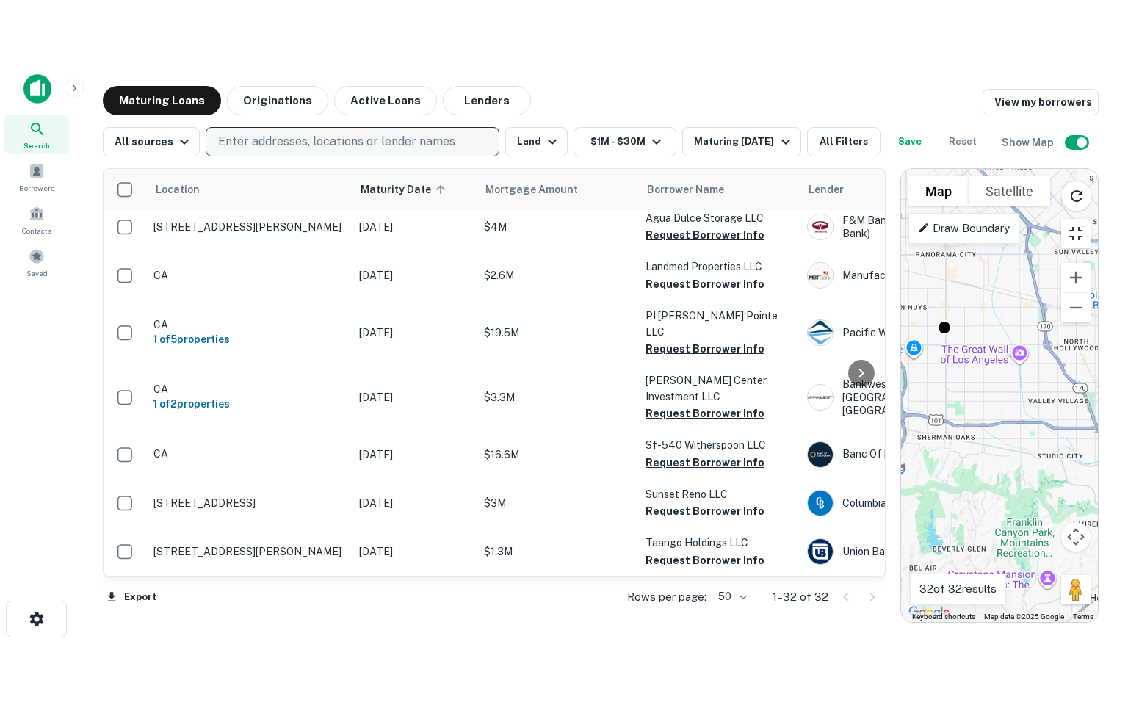
scroll to position [1204, 0]
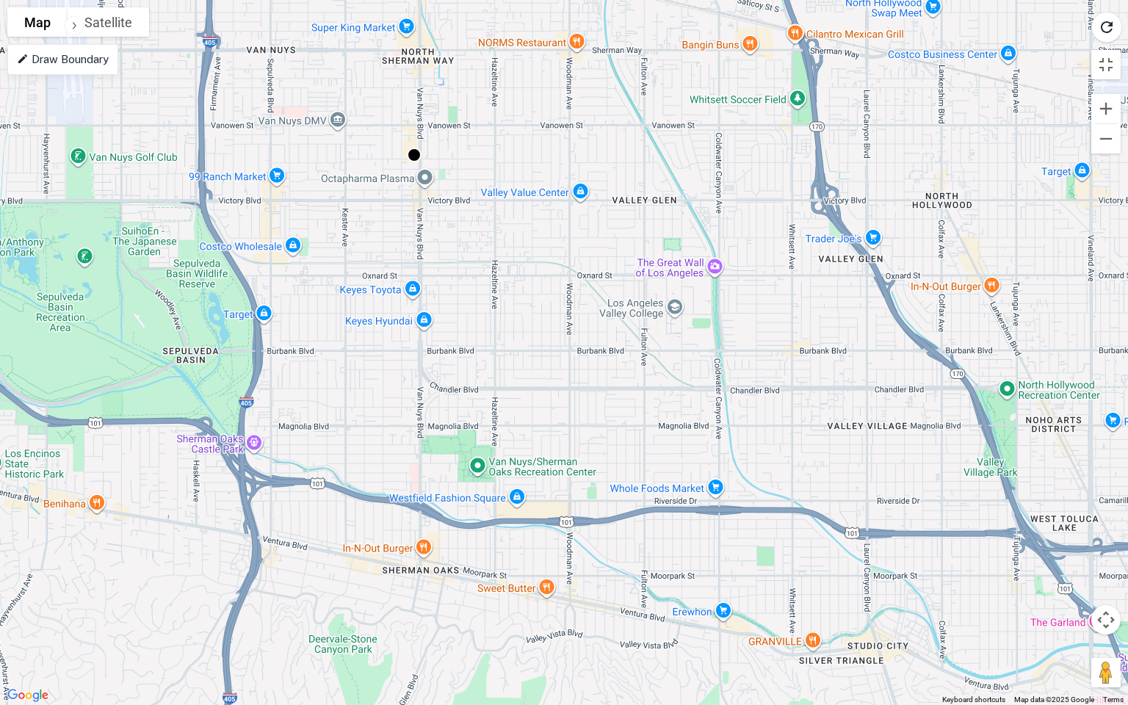
drag, startPoint x: 618, startPoint y: 357, endPoint x: 569, endPoint y: 421, distance: 80.6
click at [569, 421] on div "To activate drag with keyboard, press Alt + Enter. Once in keyboard drag state,…" at bounding box center [564, 352] width 1128 height 705
click at [97, 59] on p "Draw Boundary" at bounding box center [63, 60] width 92 height 18
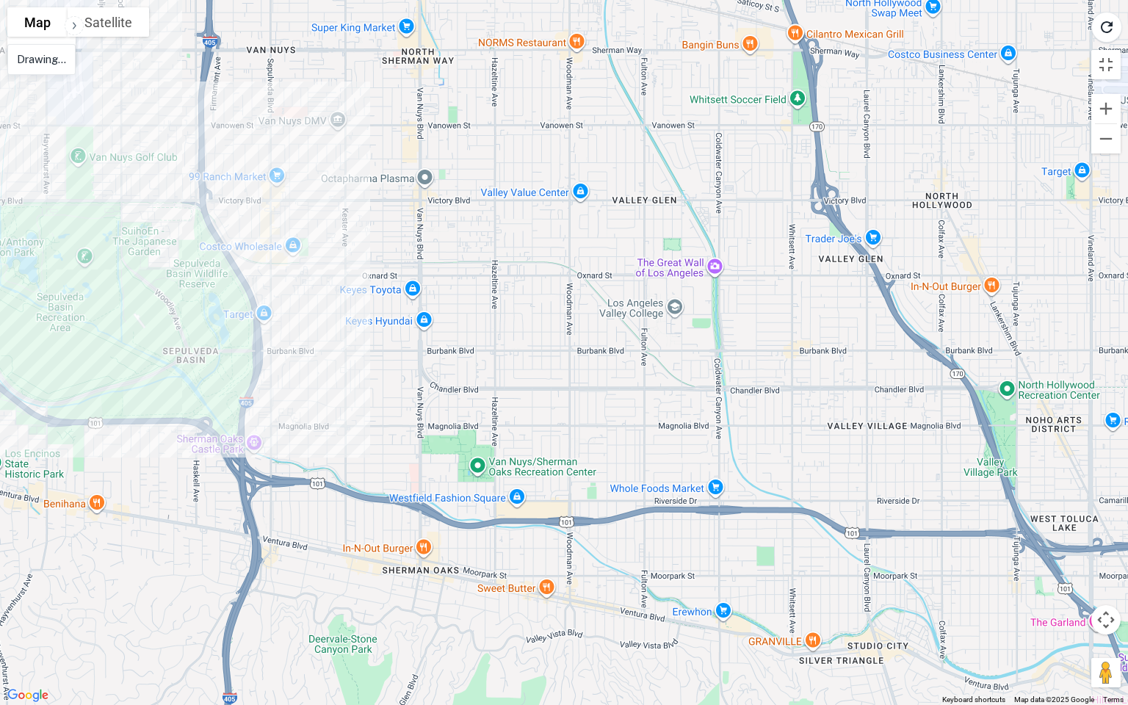
click at [209, 182] on div at bounding box center [564, 352] width 1128 height 705
click at [57, 51] on p "Drawing..." at bounding box center [41, 60] width 49 height 18
click at [250, 279] on div "99 Ranch Market 99 Ranch Market [STREET_ADDRESS][PERSON_NAME] View on Google Ma…" at bounding box center [564, 352] width 1128 height 705
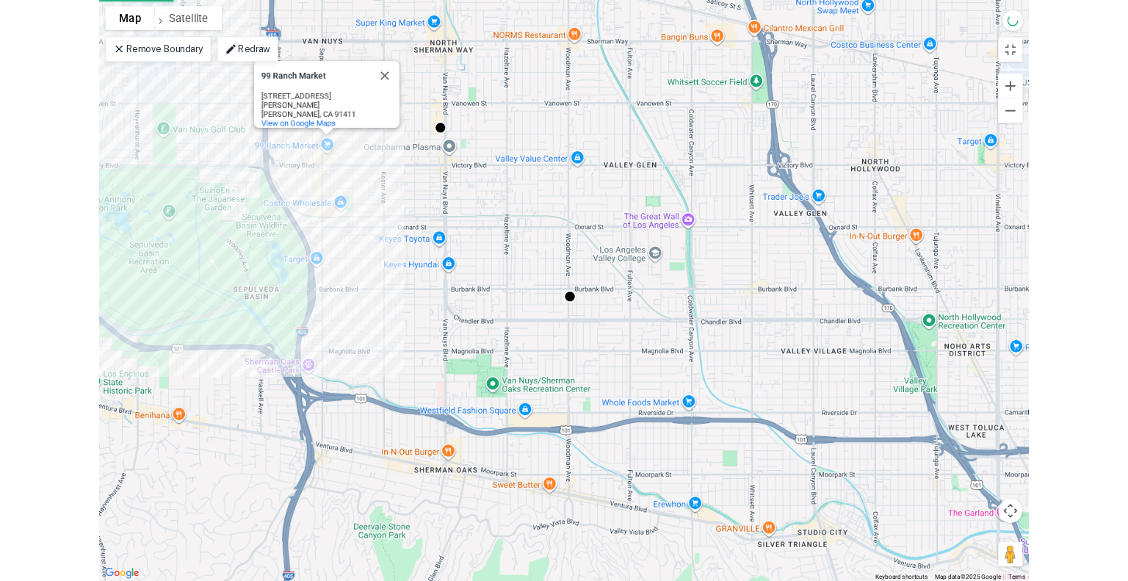
scroll to position [2413, 0]
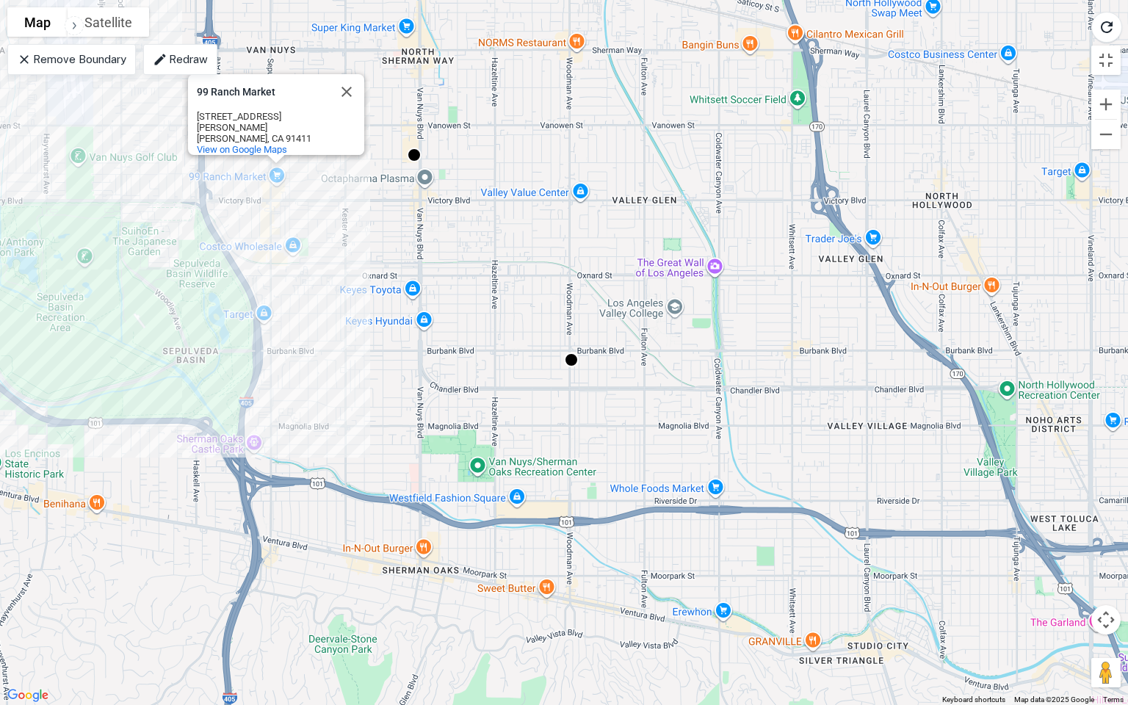
click at [88, 57] on p "Remove Boundary" at bounding box center [71, 60] width 109 height 18
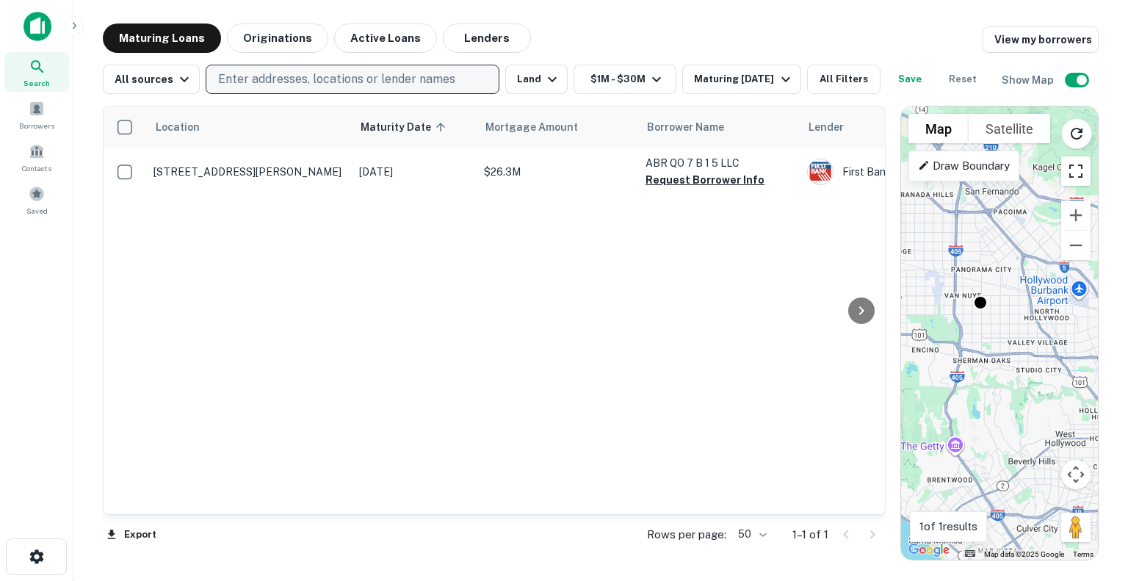
click at [1070, 169] on button "Toggle fullscreen view" at bounding box center [1075, 170] width 29 height 29
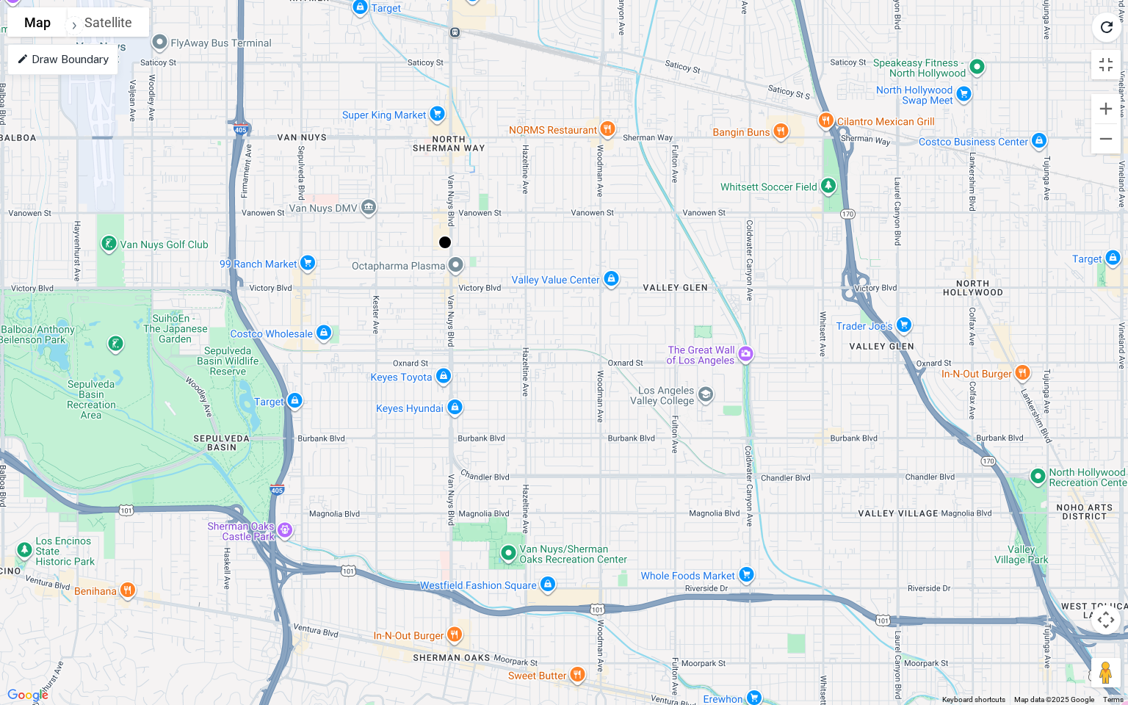
click at [87, 59] on p "Draw Boundary" at bounding box center [63, 60] width 92 height 18
click at [267, 562] on div at bounding box center [564, 352] width 1128 height 705
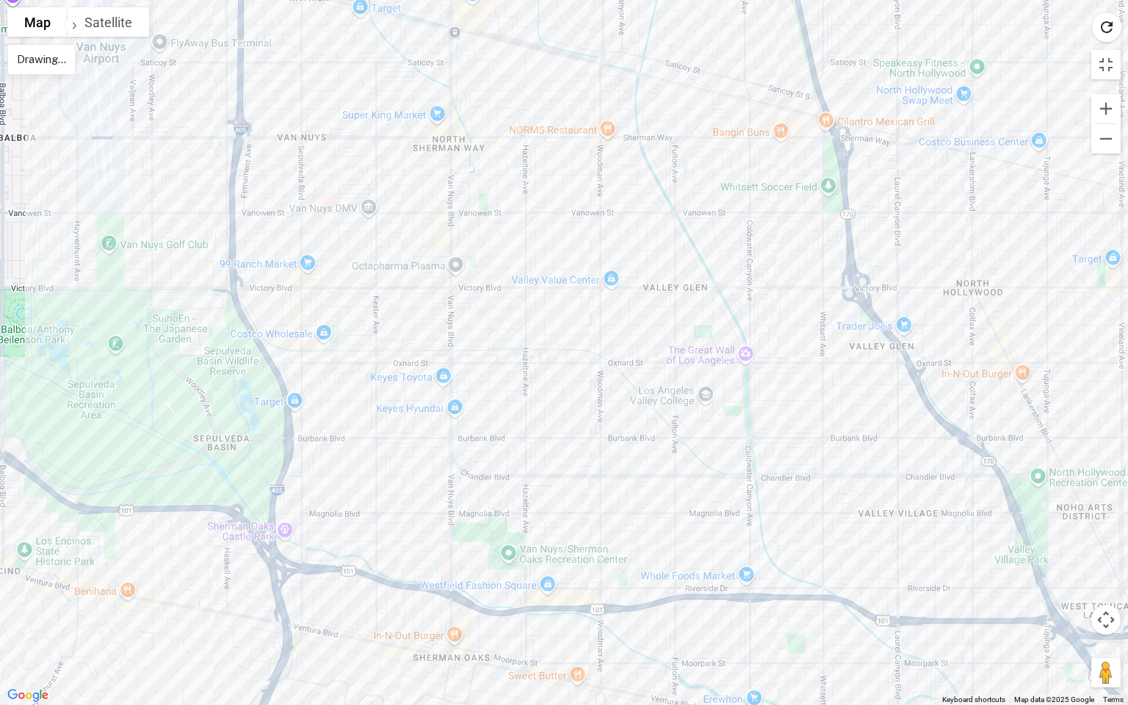
click at [267, 513] on div at bounding box center [564, 352] width 1128 height 705
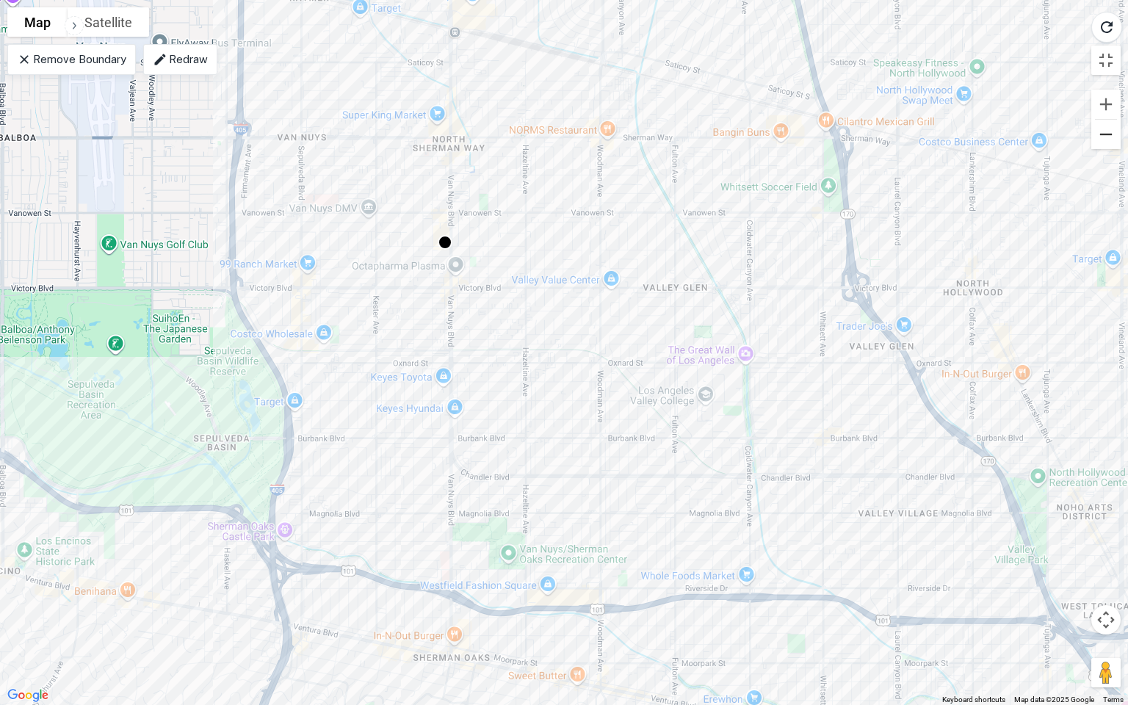
click at [1108, 138] on button "Zoom out" at bounding box center [1105, 134] width 29 height 29
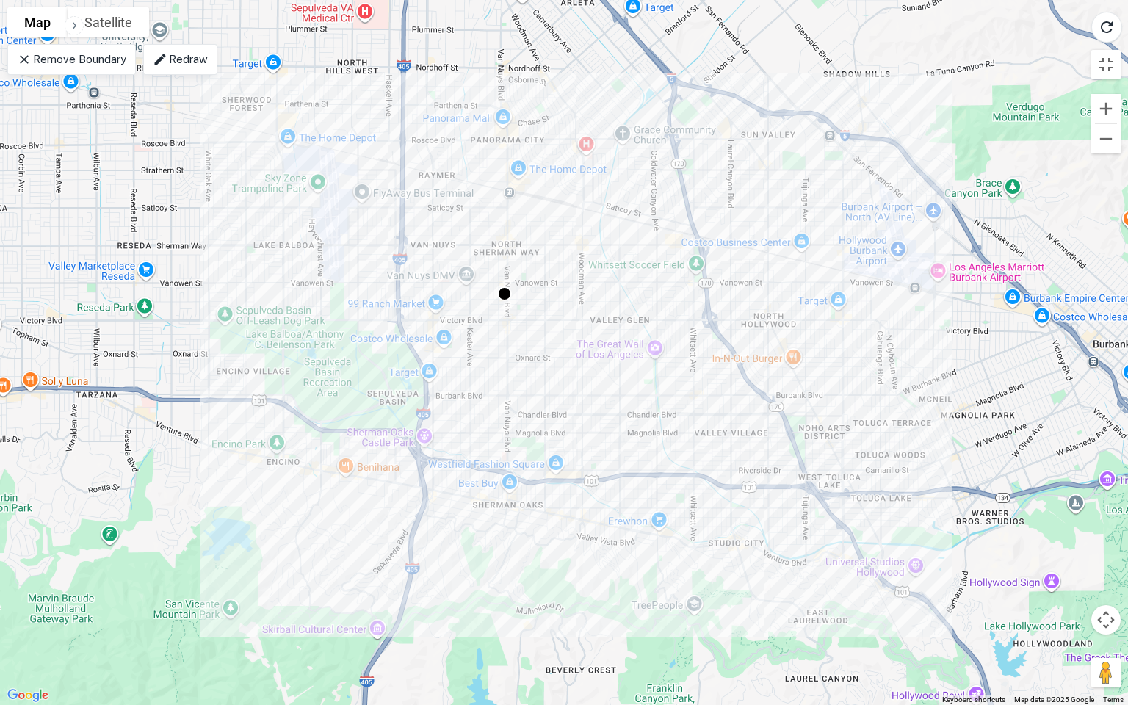
click at [174, 65] on p "Redraw" at bounding box center [180, 60] width 55 height 18
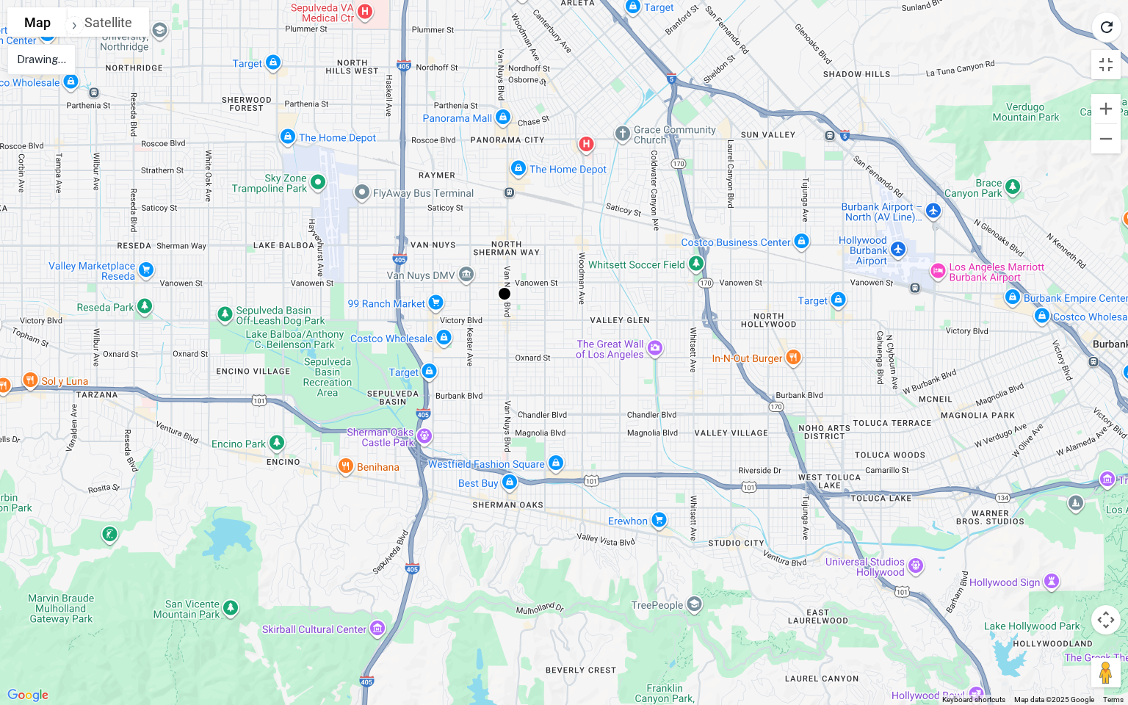
click at [30, 580] on div "To activate drag with keyboard, press Alt + Enter. Once in keyboard drag state,…" at bounding box center [564, 352] width 1128 height 705
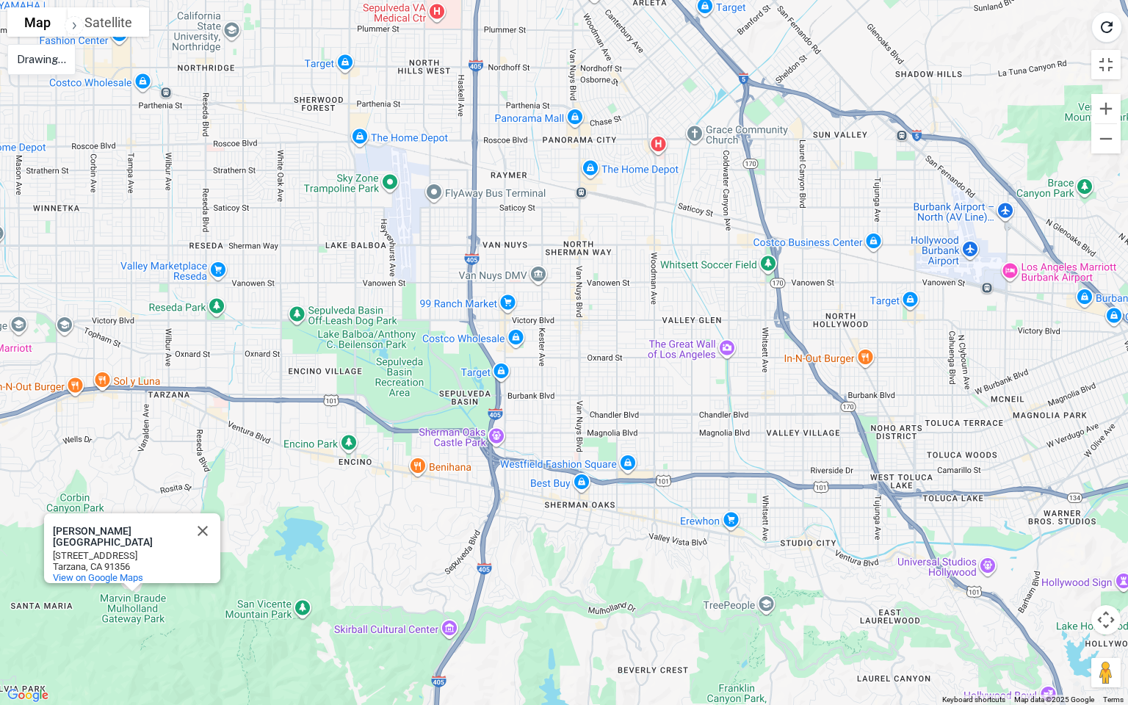
click at [88, 580] on div "[PERSON_NAME][GEOGRAPHIC_DATA] [PERSON_NAME][GEOGRAPHIC_DATA] [STREET_ADDRESS] …" at bounding box center [564, 352] width 1128 height 705
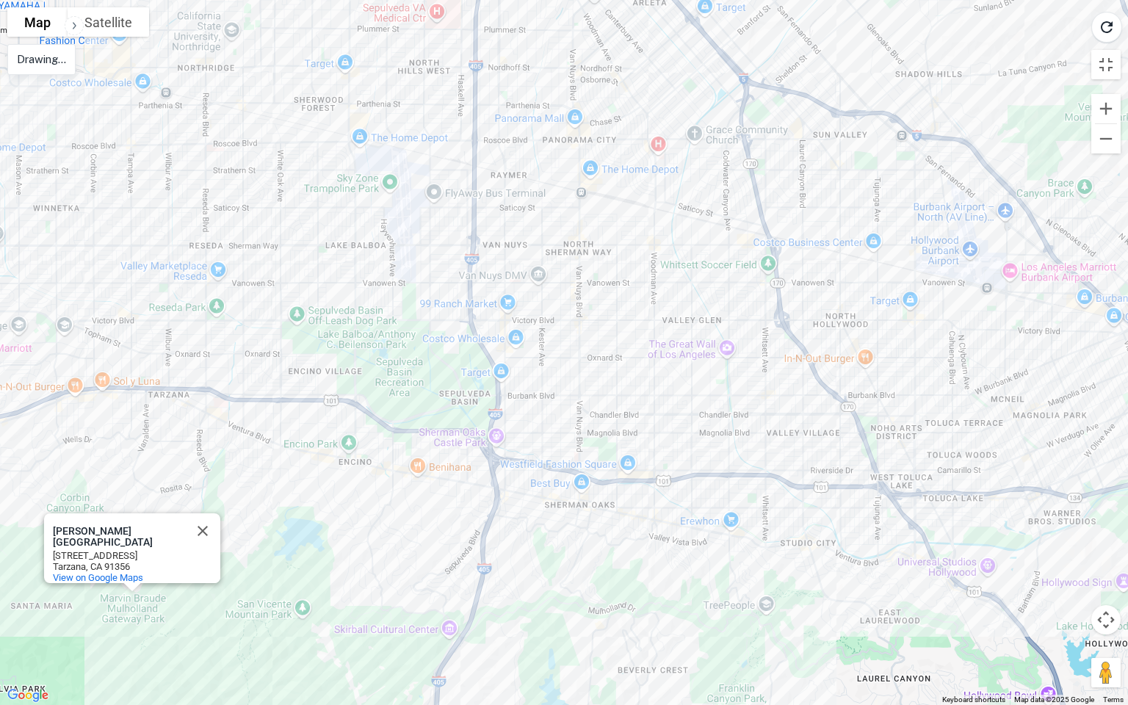
click at [90, 580] on div "[PERSON_NAME][GEOGRAPHIC_DATA] [PERSON_NAME][GEOGRAPHIC_DATA] [STREET_ADDRESS] …" at bounding box center [564, 352] width 1128 height 705
click at [1102, 53] on button "Toggle fullscreen view" at bounding box center [1105, 60] width 29 height 29
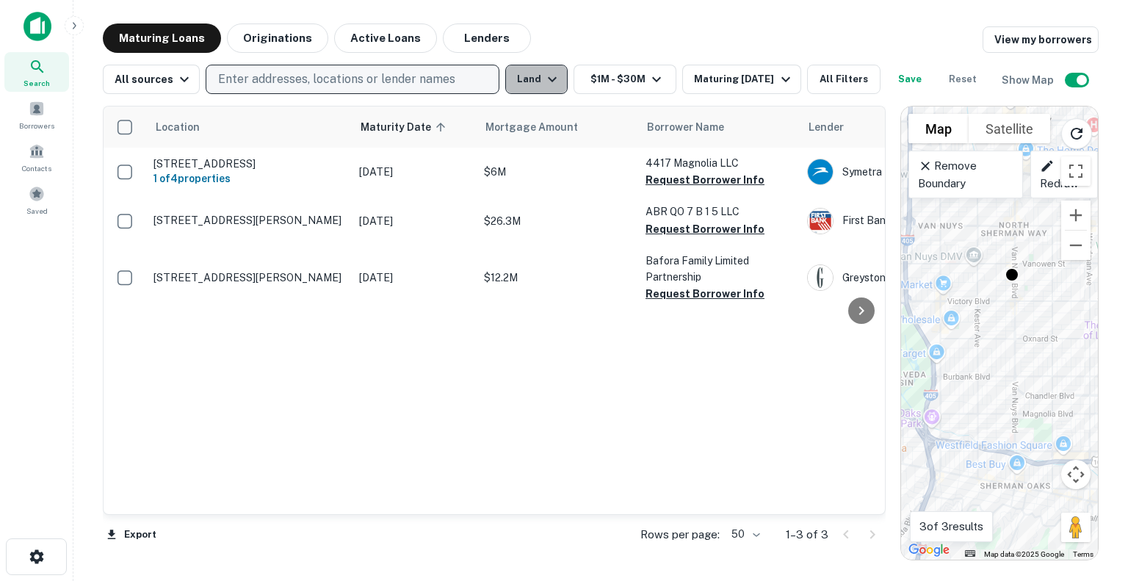
click at [535, 90] on button "Land" at bounding box center [536, 79] width 62 height 29
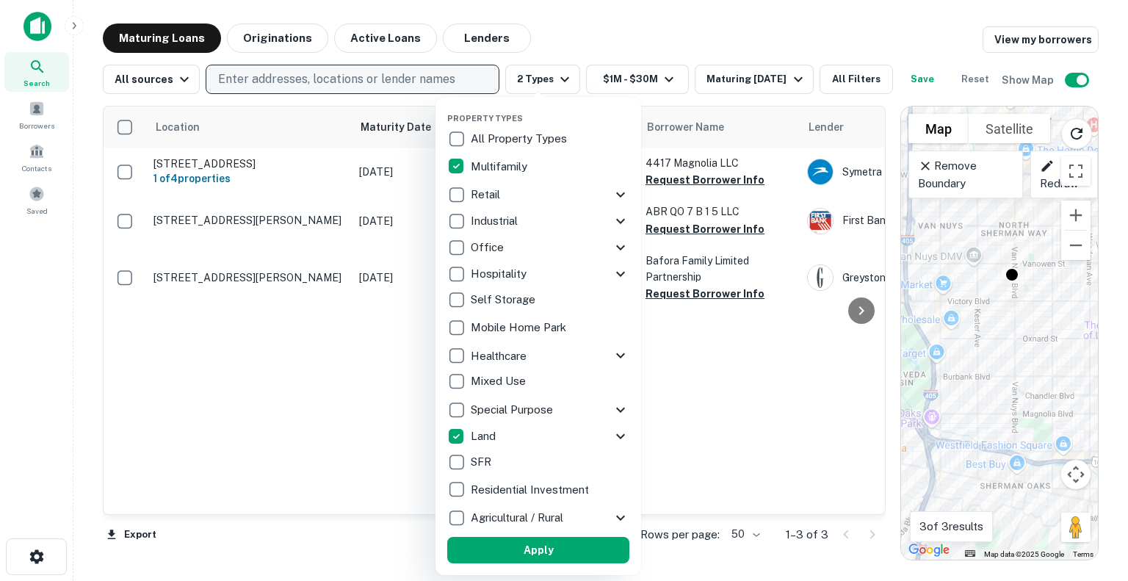
click at [725, 32] on div at bounding box center [564, 290] width 1128 height 581
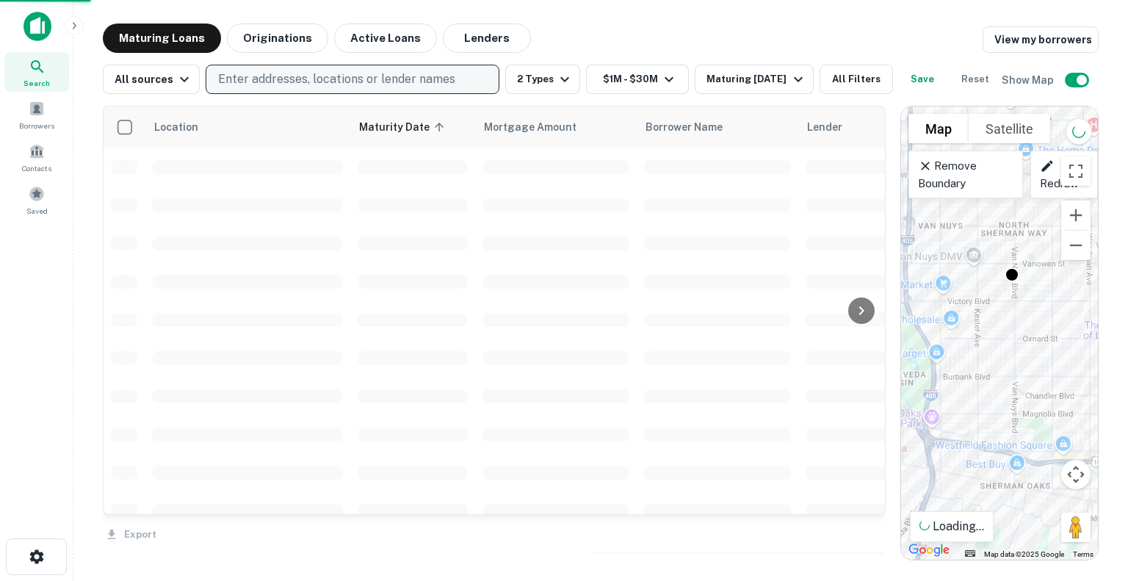
click at [725, 32] on div "Property Types All Property Types Multifamily Retail Storefront Auto Shop Bar S…" at bounding box center [564, 290] width 1128 height 581
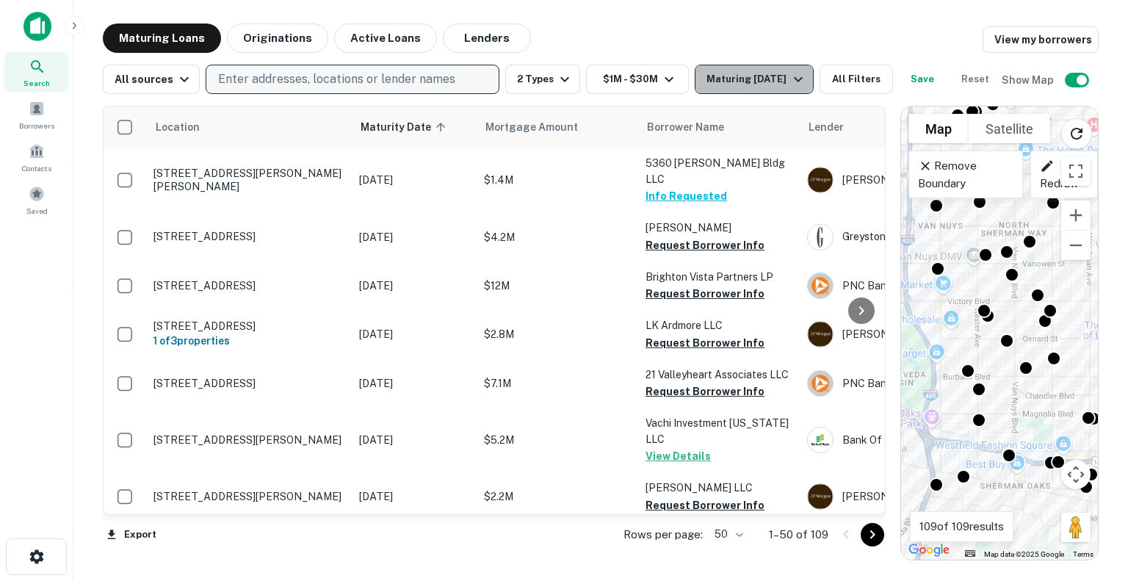
click at [753, 78] on div "Maturing [DATE]" at bounding box center [757, 80] width 100 height 18
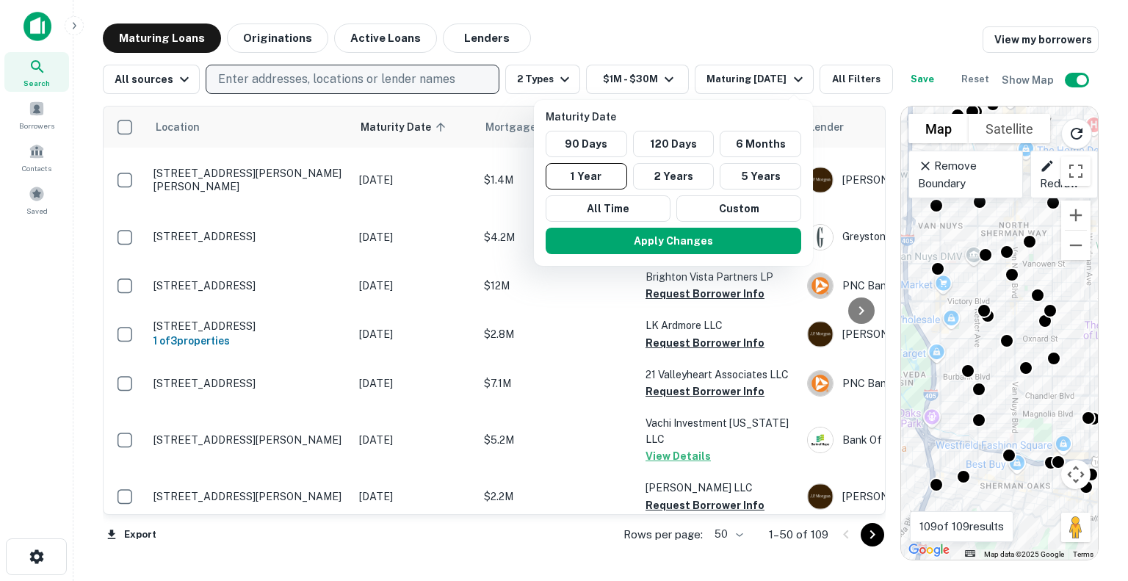
click at [737, 43] on div at bounding box center [564, 290] width 1128 height 581
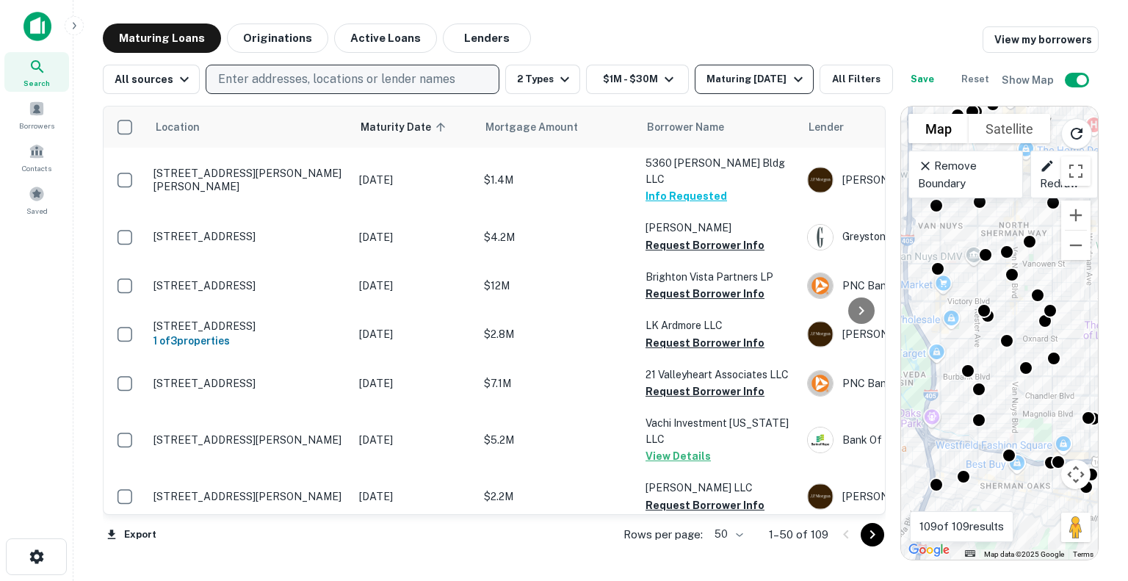
click at [745, 75] on div "Maturing [DATE]" at bounding box center [757, 80] width 100 height 18
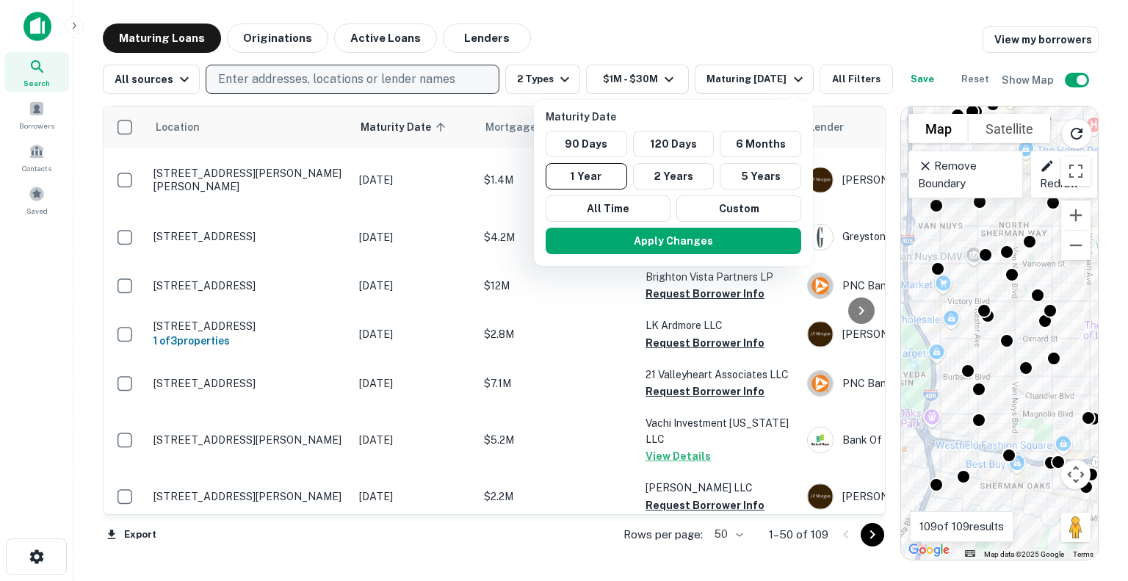
click at [734, 55] on div at bounding box center [564, 290] width 1128 height 581
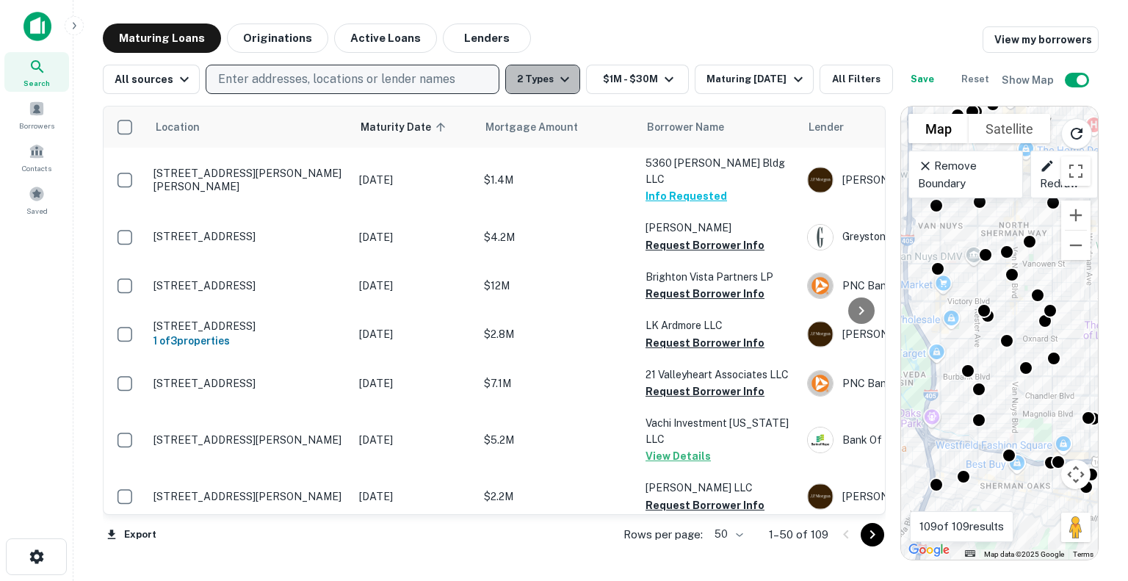
click at [527, 73] on button "2 Types" at bounding box center [542, 79] width 75 height 29
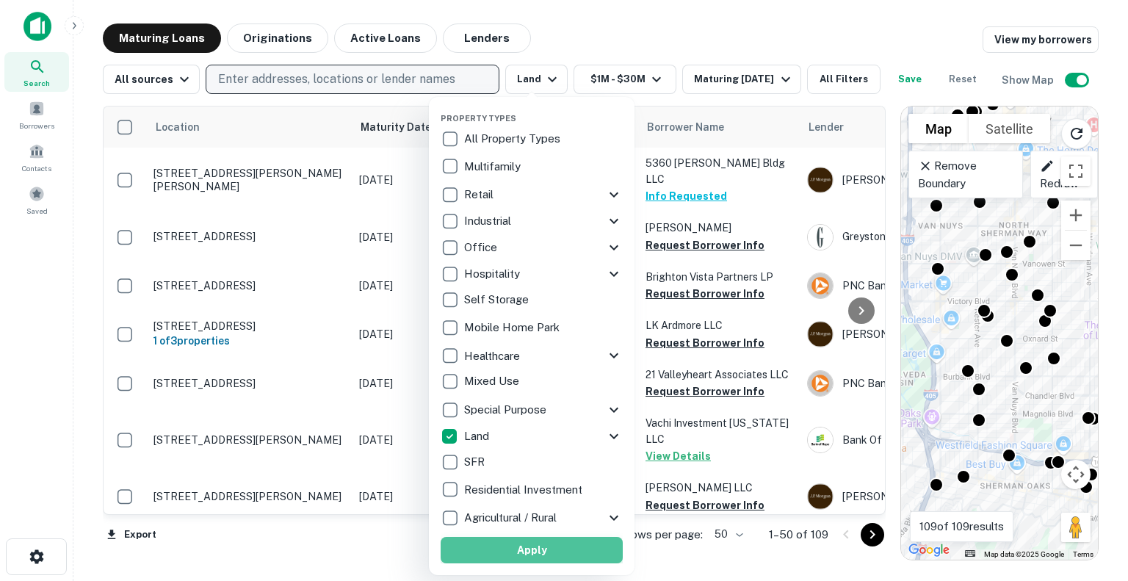
click at [558, 560] on button "Apply" at bounding box center [532, 550] width 182 height 26
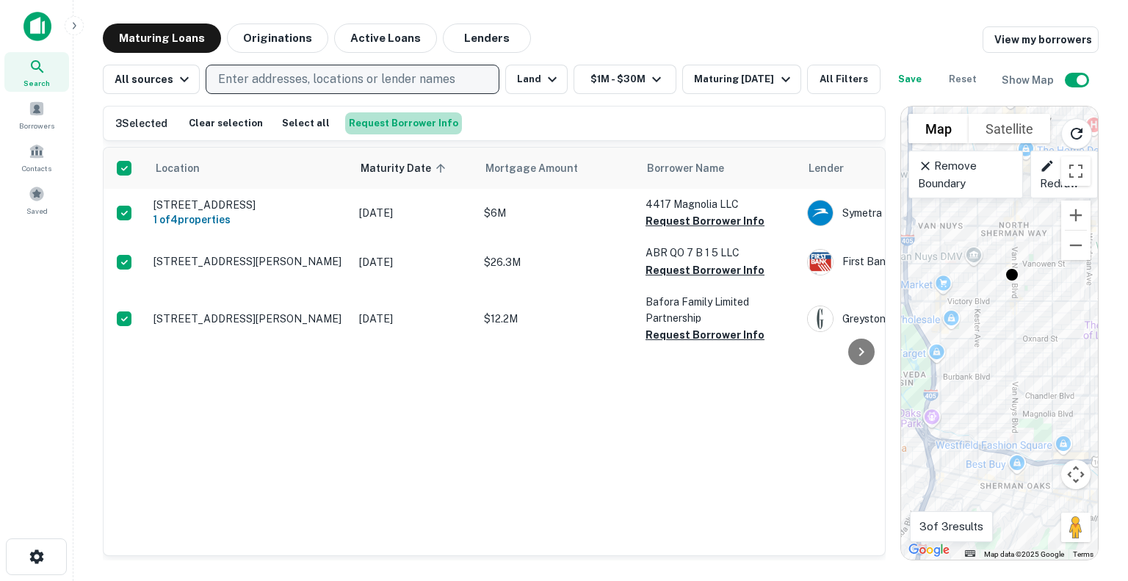
click at [425, 126] on button "Request Borrower Info" at bounding box center [403, 123] width 117 height 22
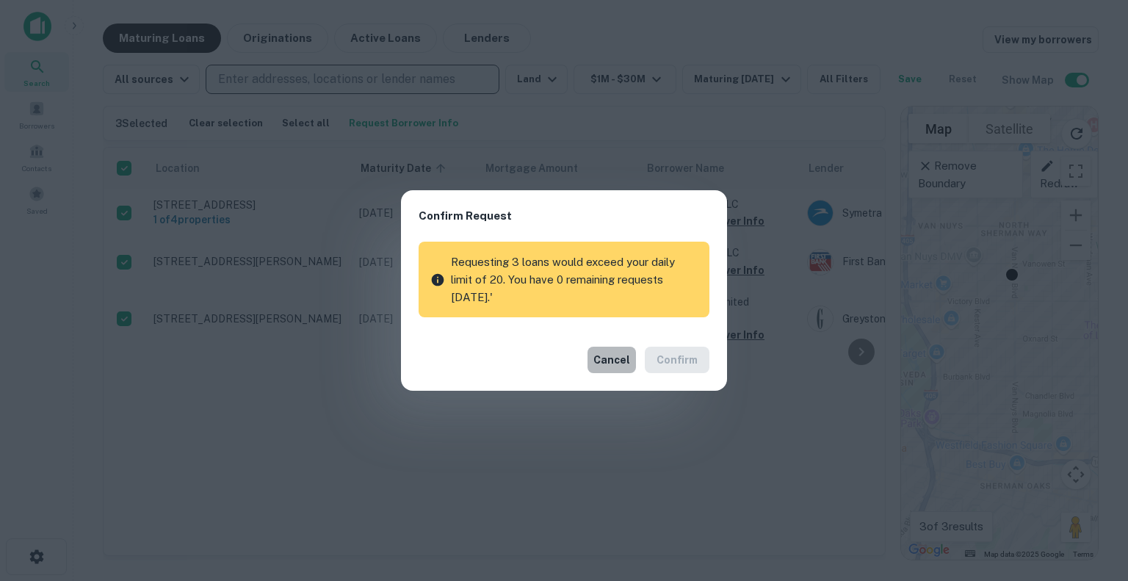
click at [613, 358] on button "Cancel" at bounding box center [612, 360] width 48 height 26
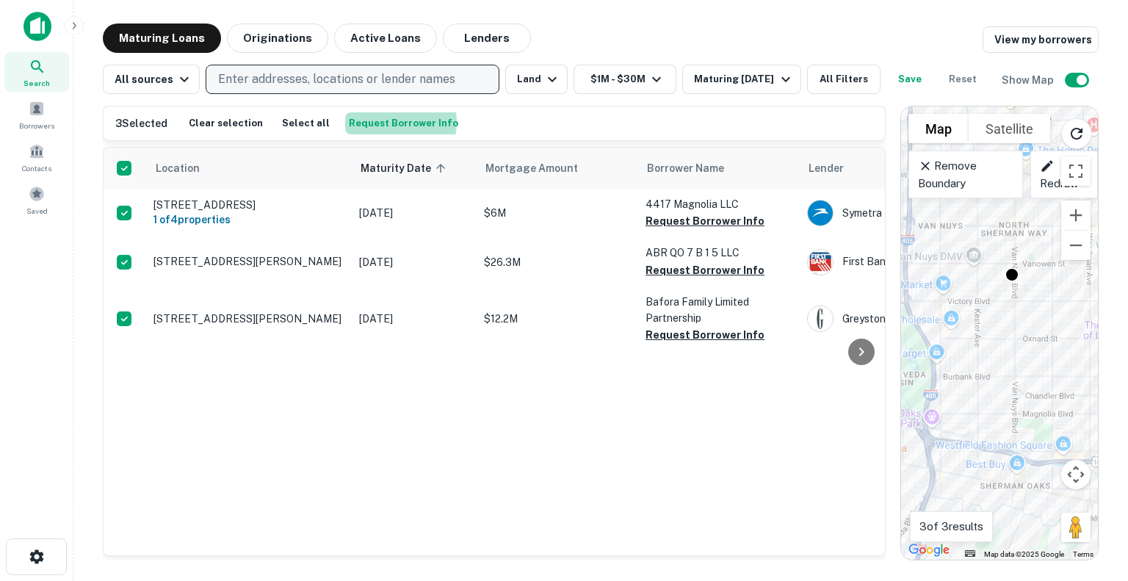
click at [379, 122] on button "Request Borrower Info" at bounding box center [403, 123] width 117 height 22
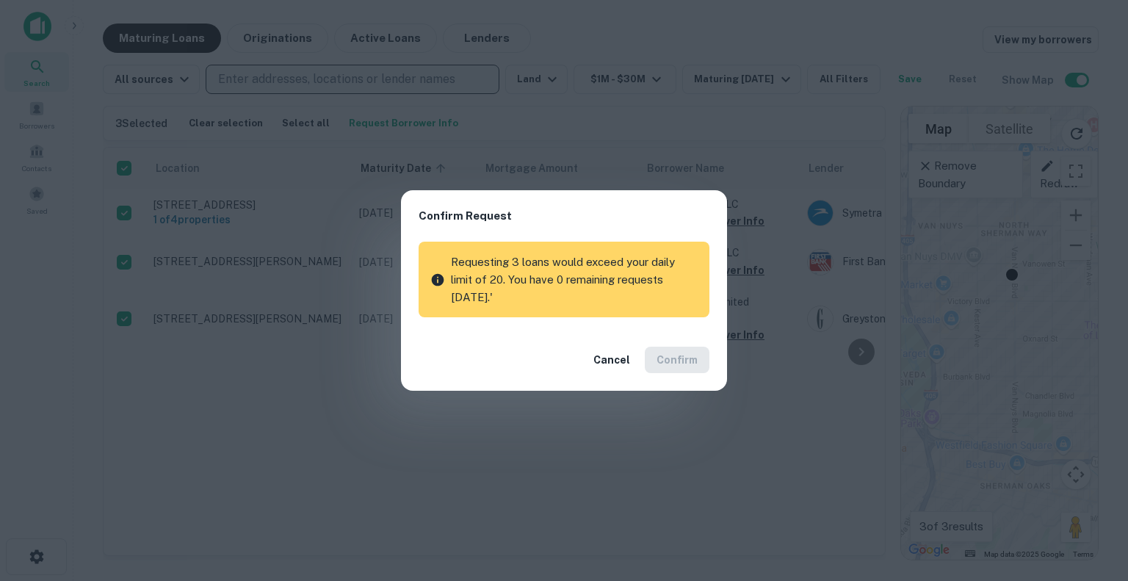
click at [438, 279] on icon at bounding box center [437, 279] width 15 height 15
click at [616, 364] on button "Cancel" at bounding box center [612, 360] width 48 height 26
